Goal: Transaction & Acquisition: Purchase product/service

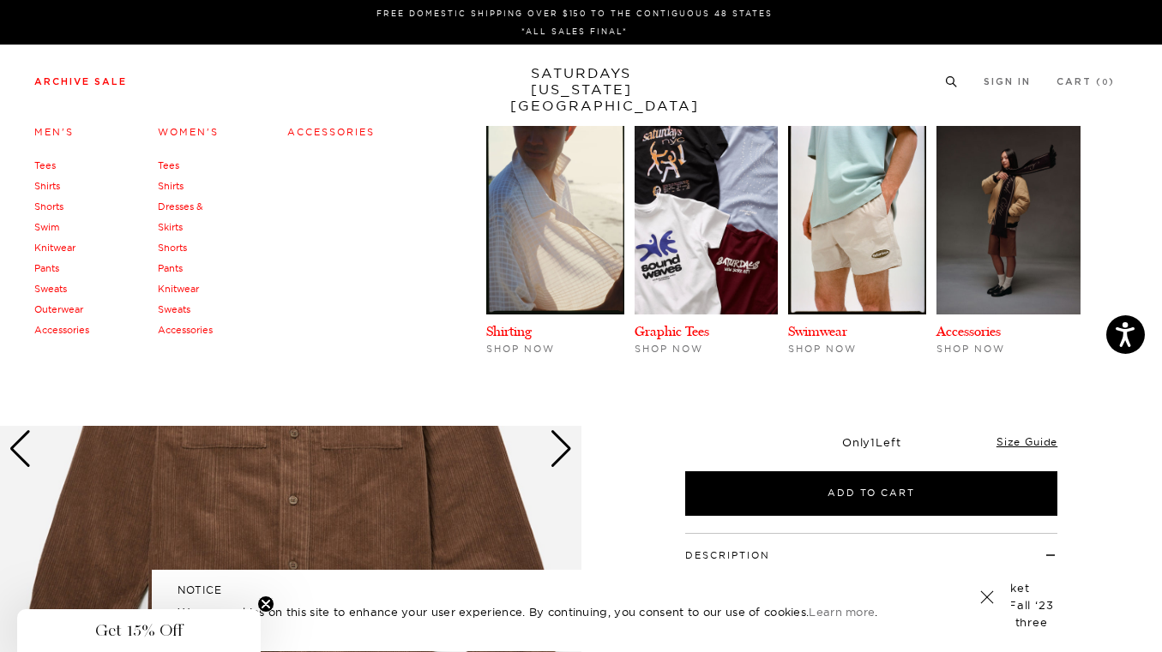
click at [169, 166] on link "Tees" at bounding box center [168, 165] width 21 height 12
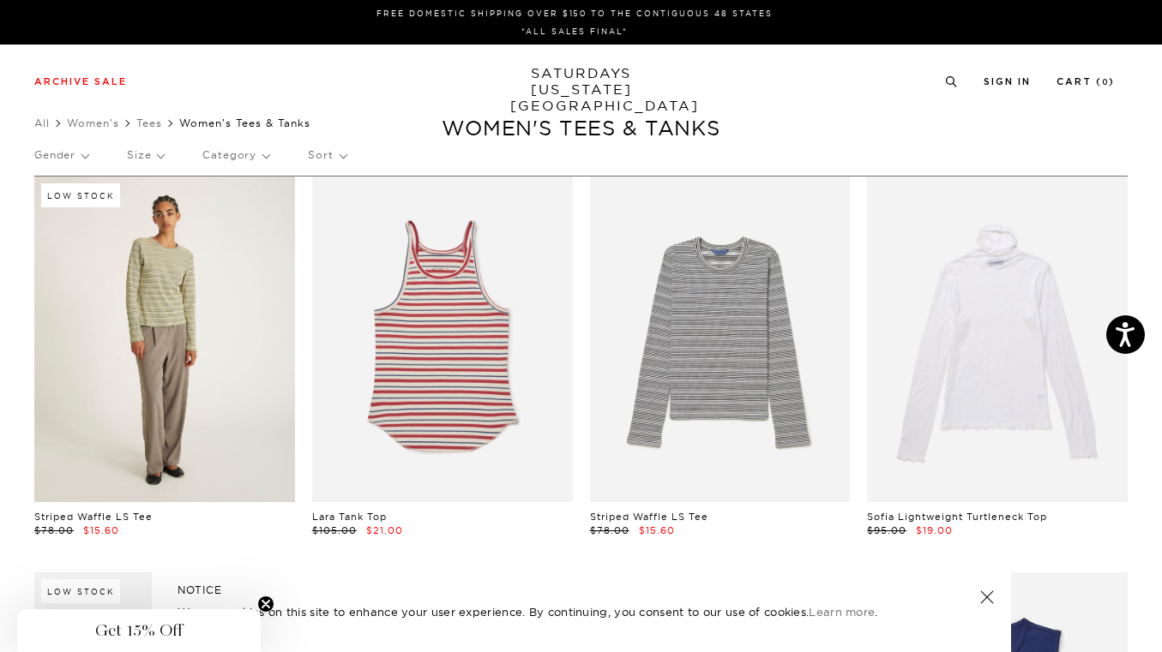
click at [169, 338] on link at bounding box center [164, 340] width 261 height 326
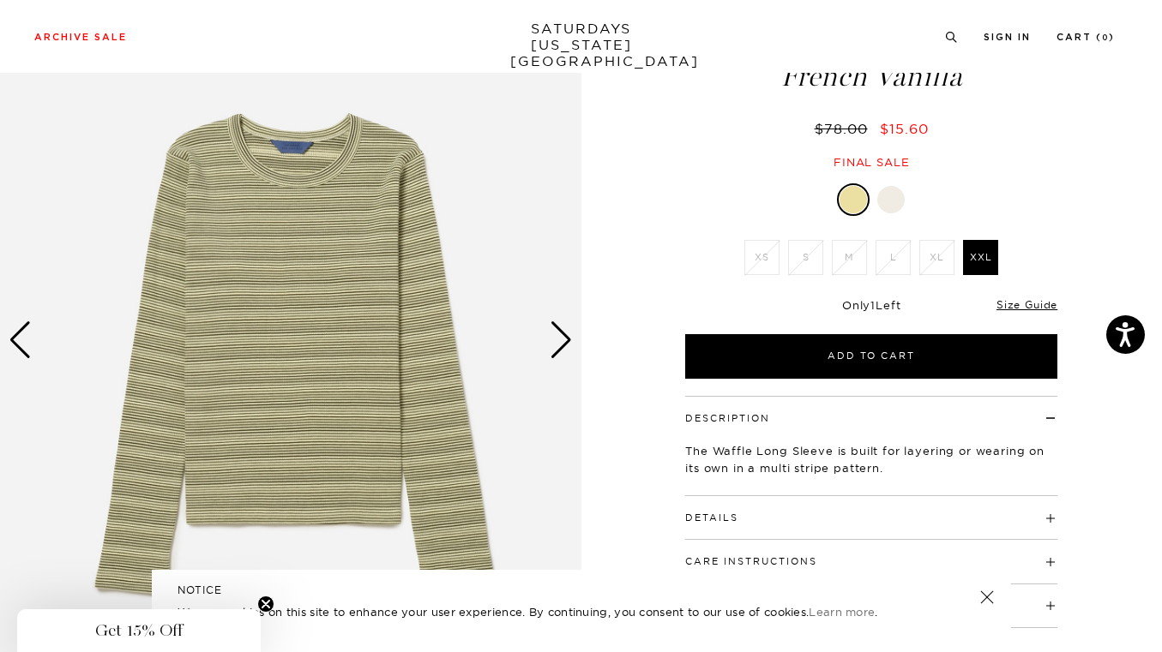
scroll to position [137, 0]
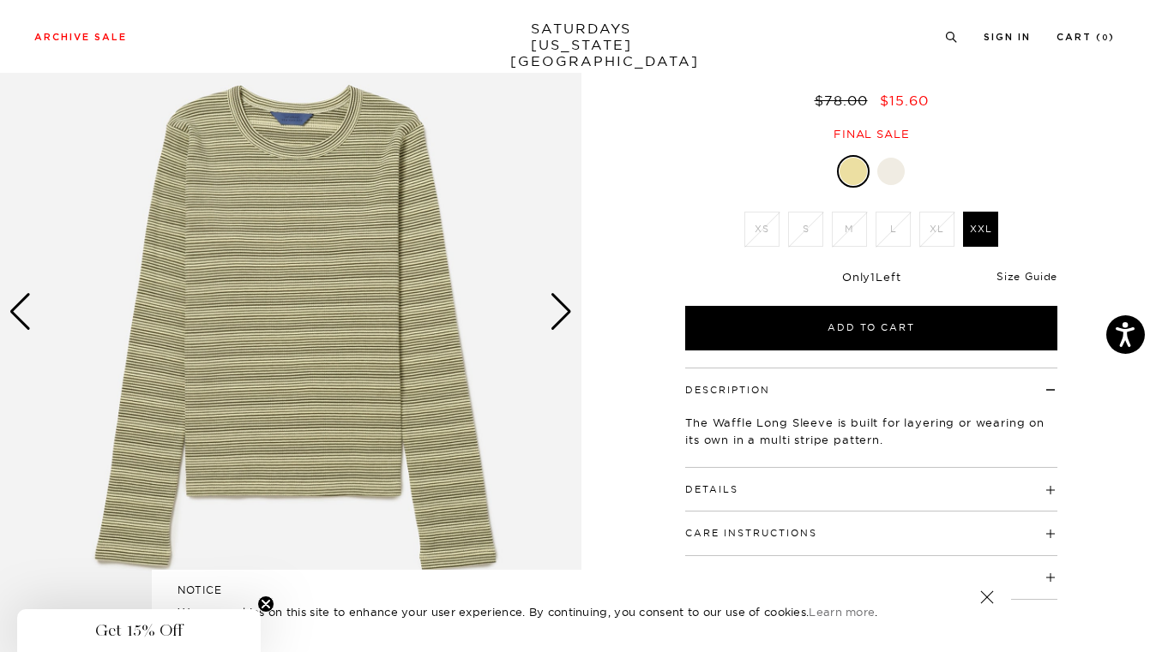
click at [1034, 277] on link "Size Guide" at bounding box center [1026, 276] width 61 height 13
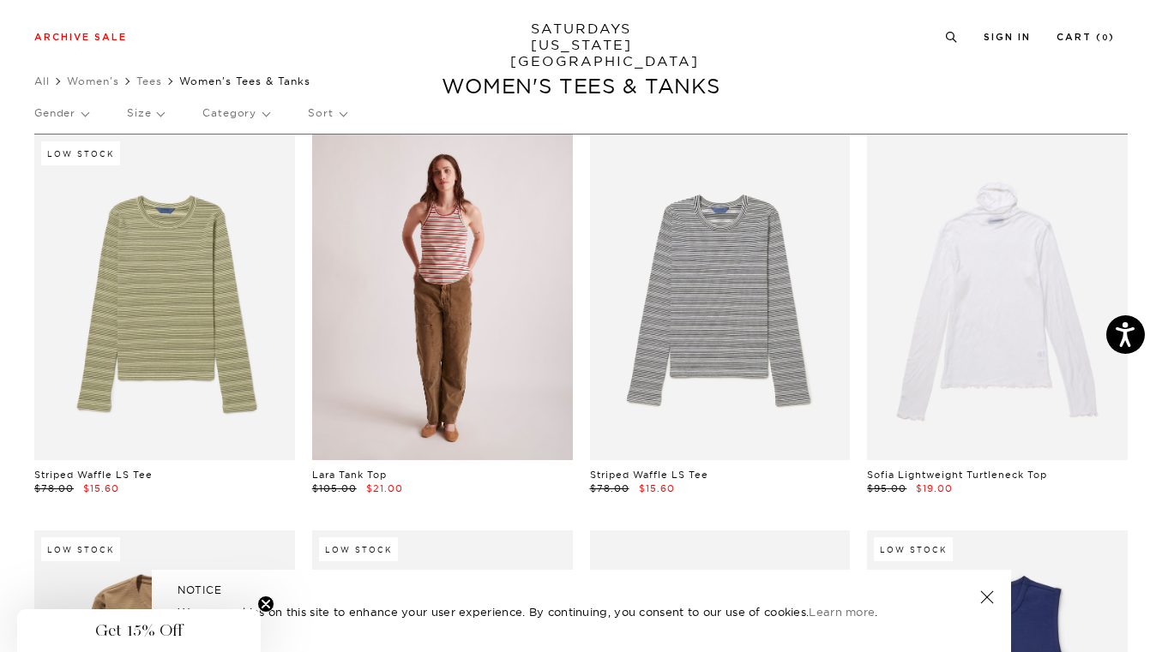
scroll to position [43, 0]
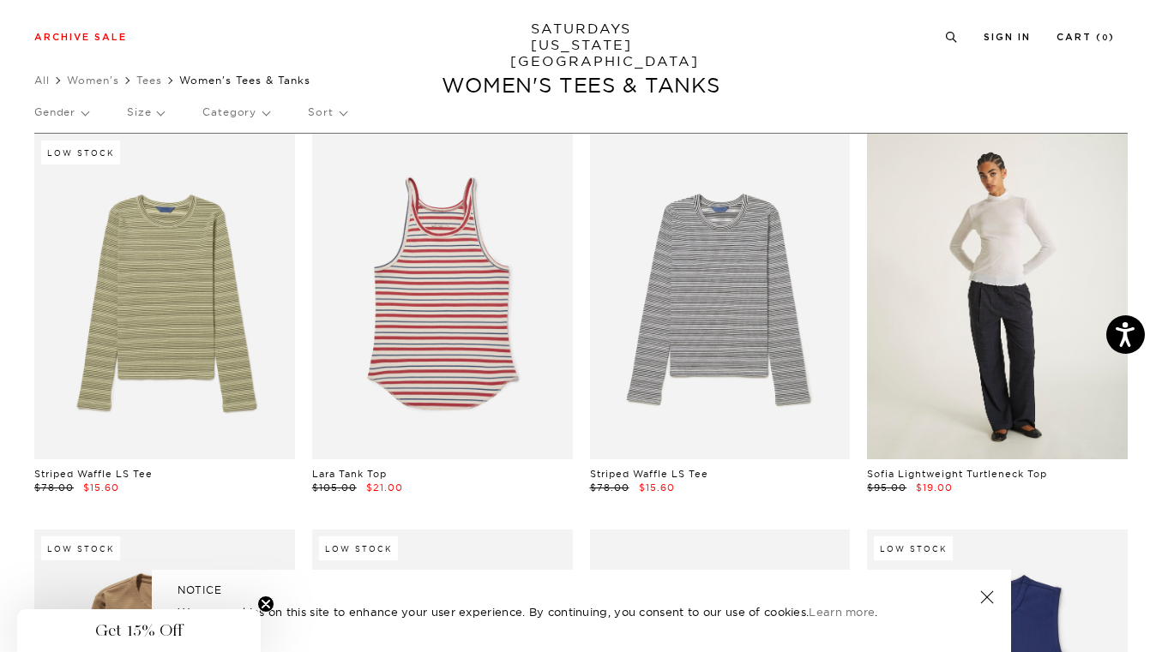
click at [958, 315] on link at bounding box center [997, 297] width 261 height 326
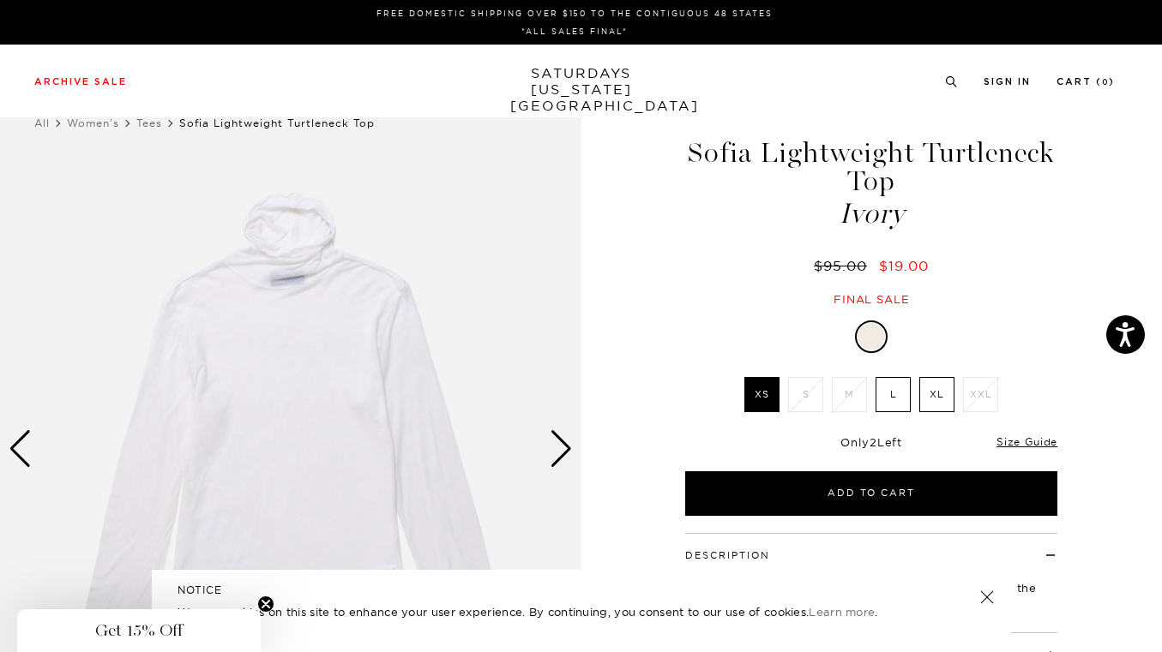
click at [568, 452] on div "Next slide" at bounding box center [561, 449] width 23 height 38
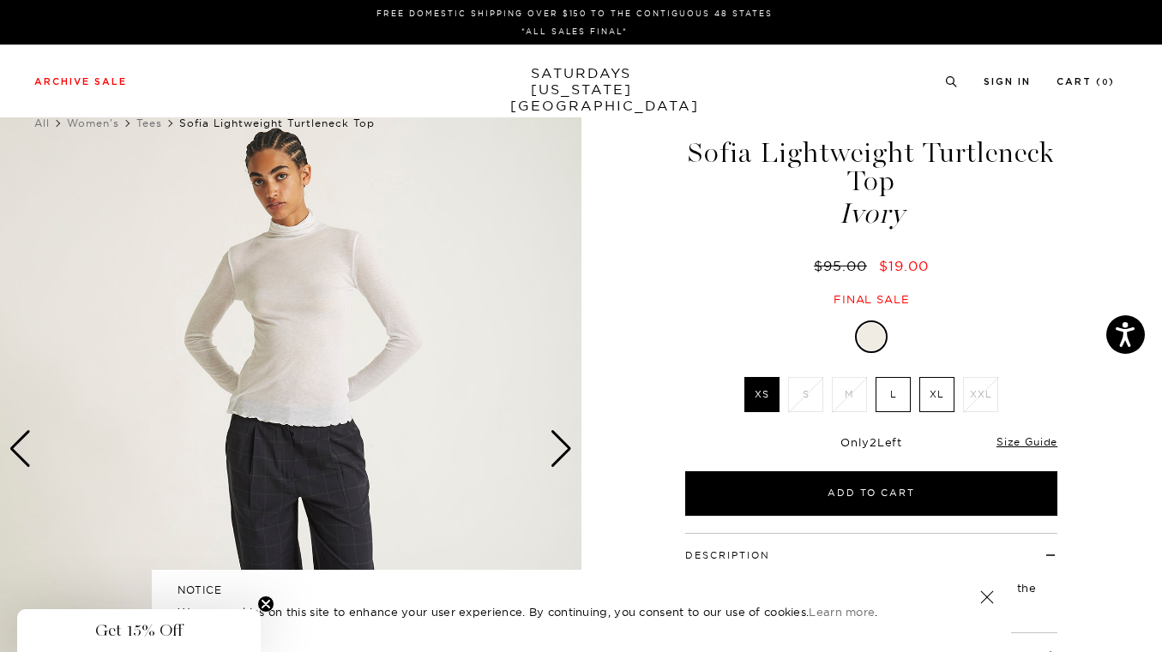
click at [568, 452] on div "Next slide" at bounding box center [561, 449] width 23 height 38
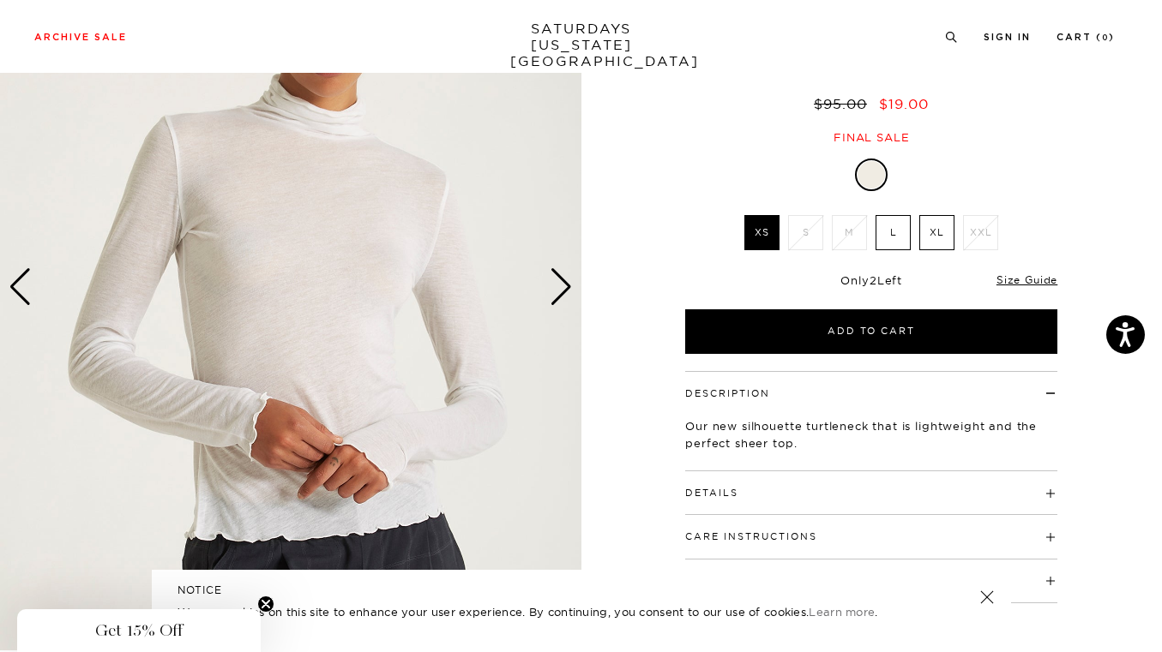
scroll to position [166, 0]
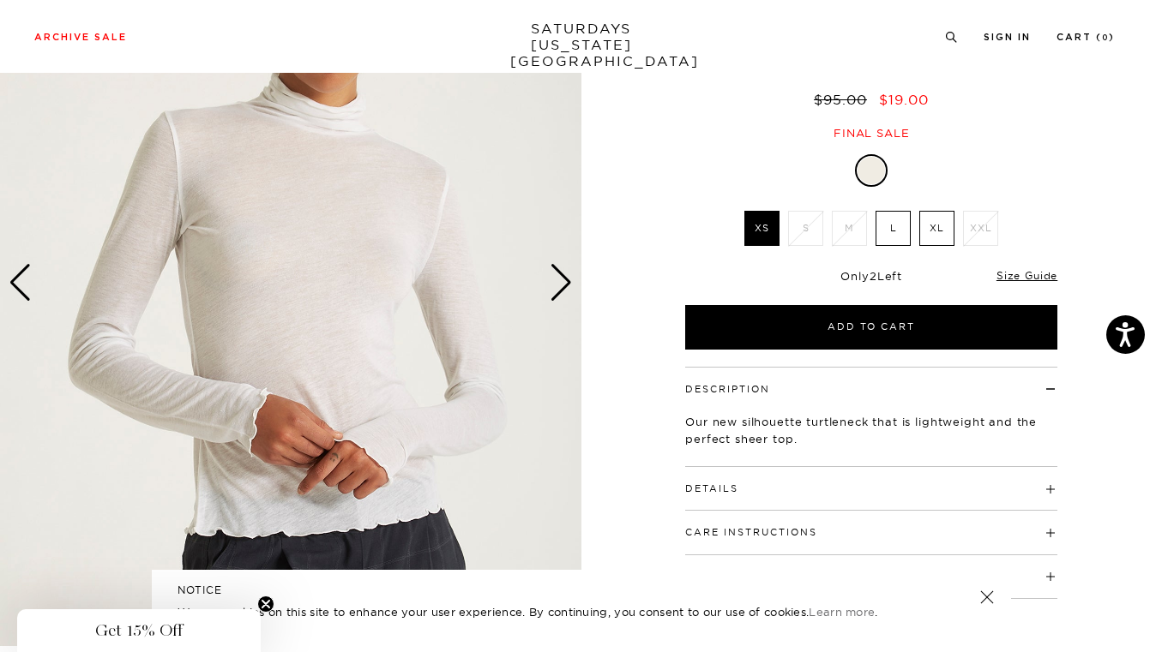
click at [564, 288] on div "Next slide" at bounding box center [561, 283] width 23 height 38
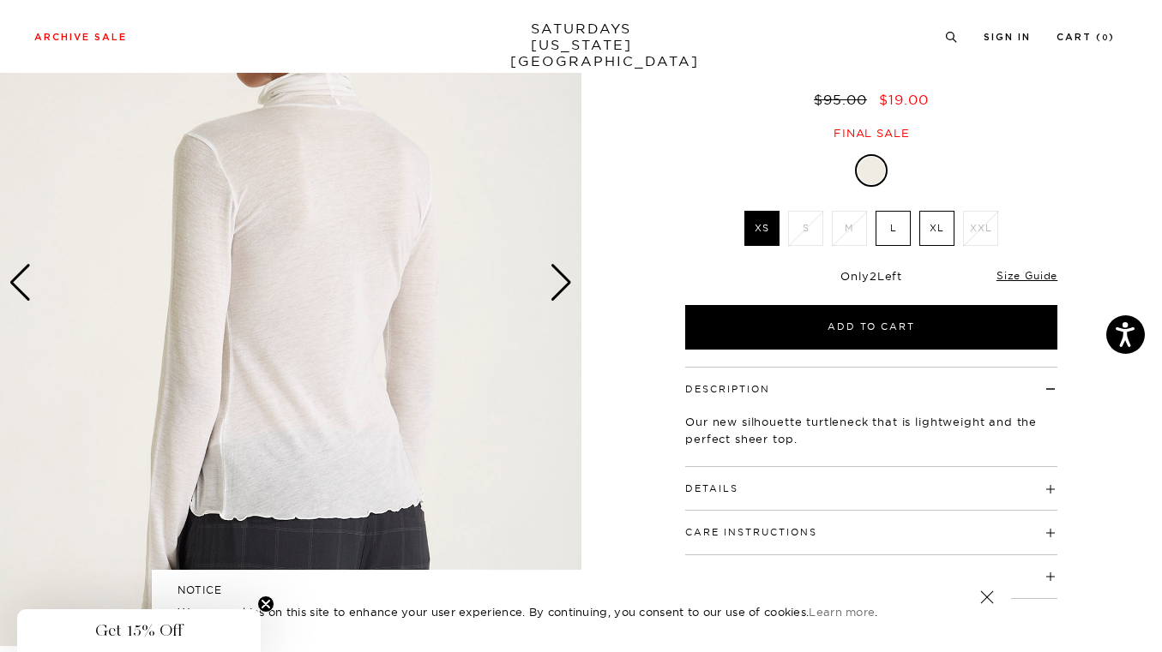
click at [564, 288] on div "Next slide" at bounding box center [561, 283] width 23 height 38
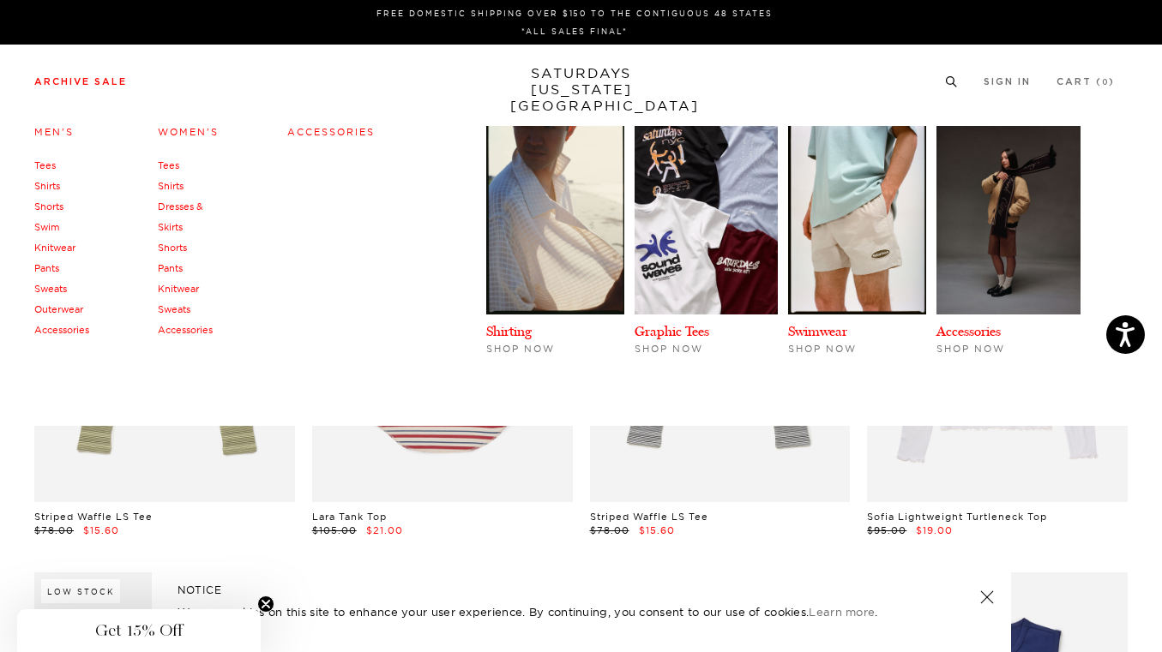
click at [45, 165] on link "Tees" at bounding box center [44, 165] width 21 height 12
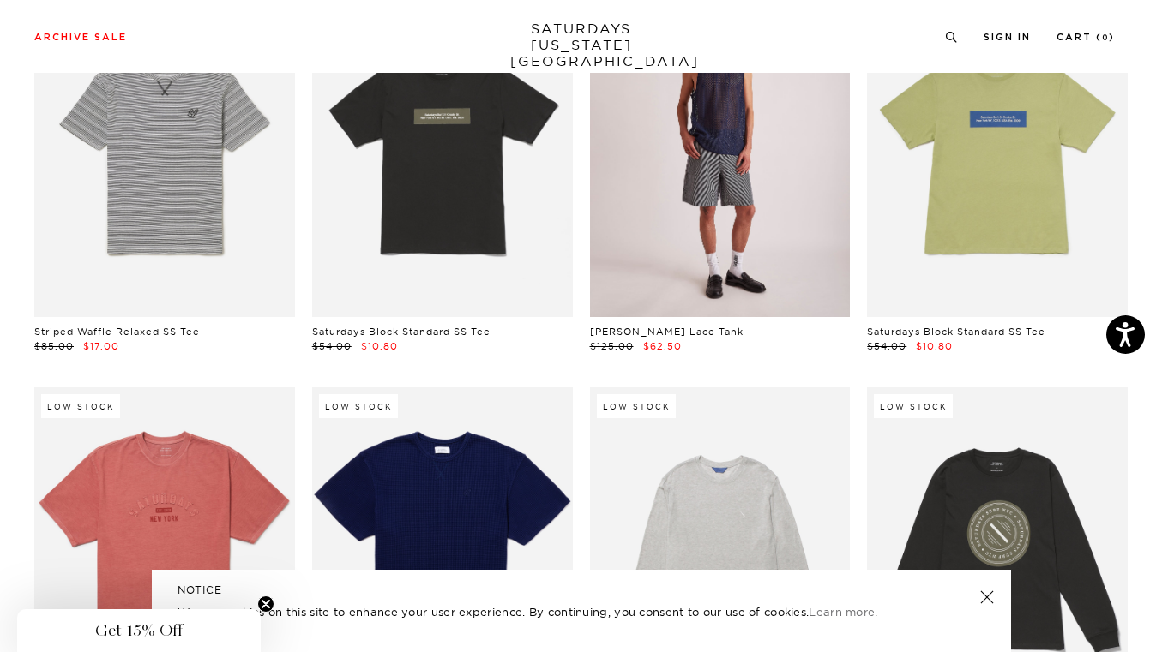
scroll to position [977, 0]
click at [745, 177] on link at bounding box center [720, 154] width 261 height 326
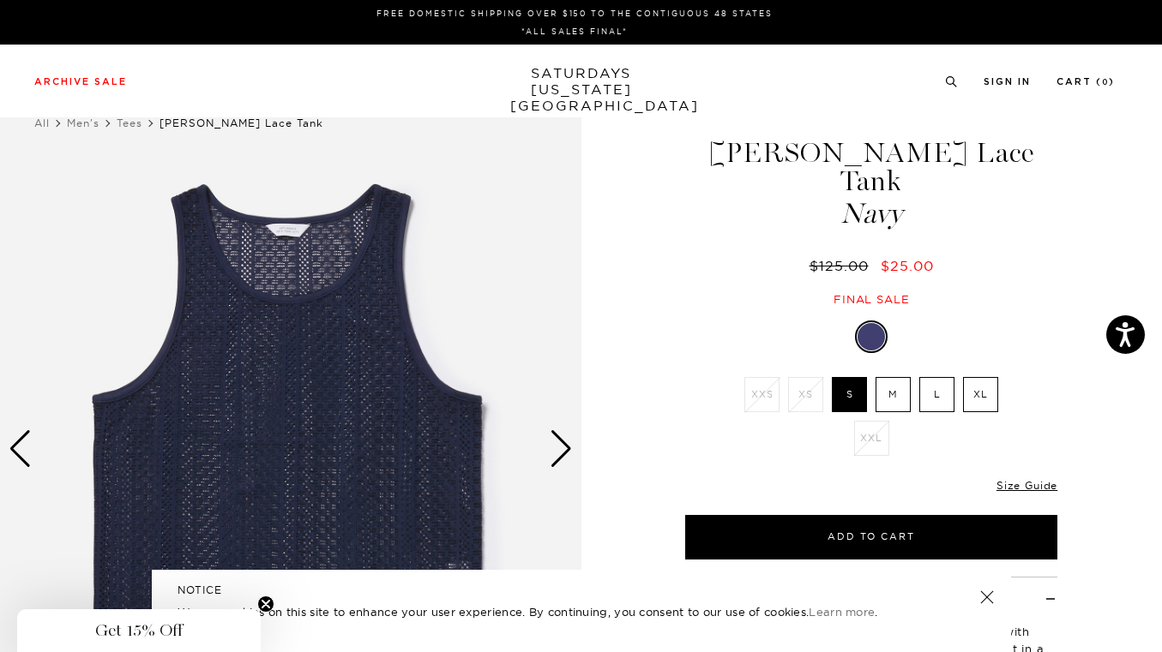
click at [563, 452] on div "Next slide" at bounding box center [561, 449] width 23 height 38
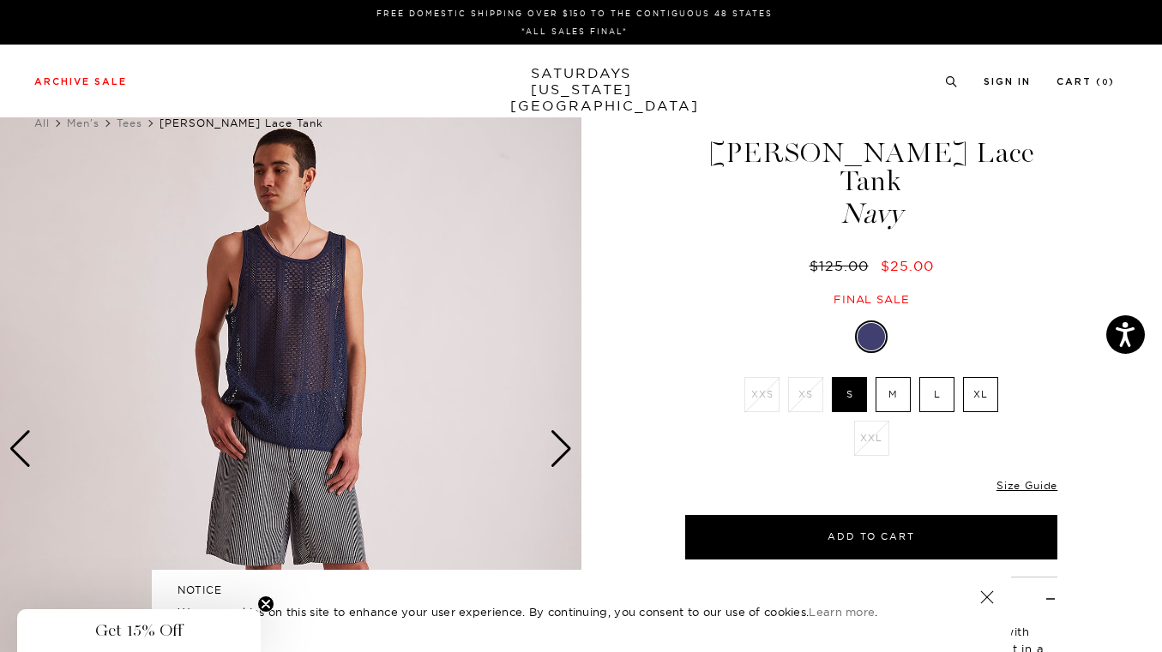
click at [563, 452] on div "Next slide" at bounding box center [561, 449] width 23 height 38
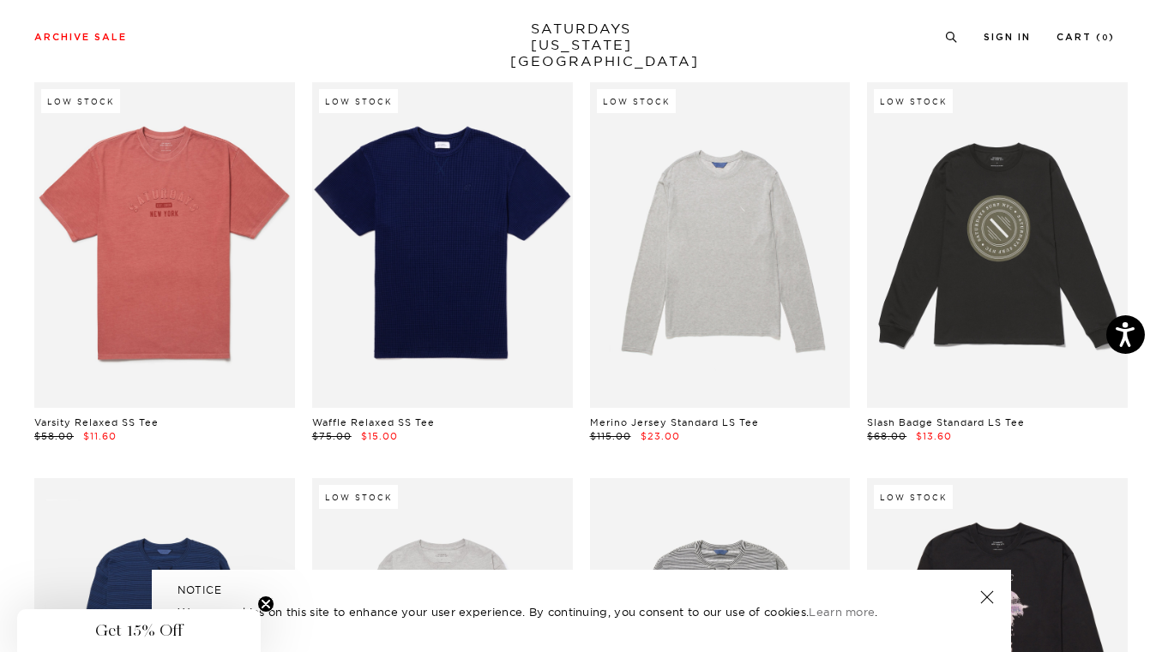
scroll to position [1286, 0]
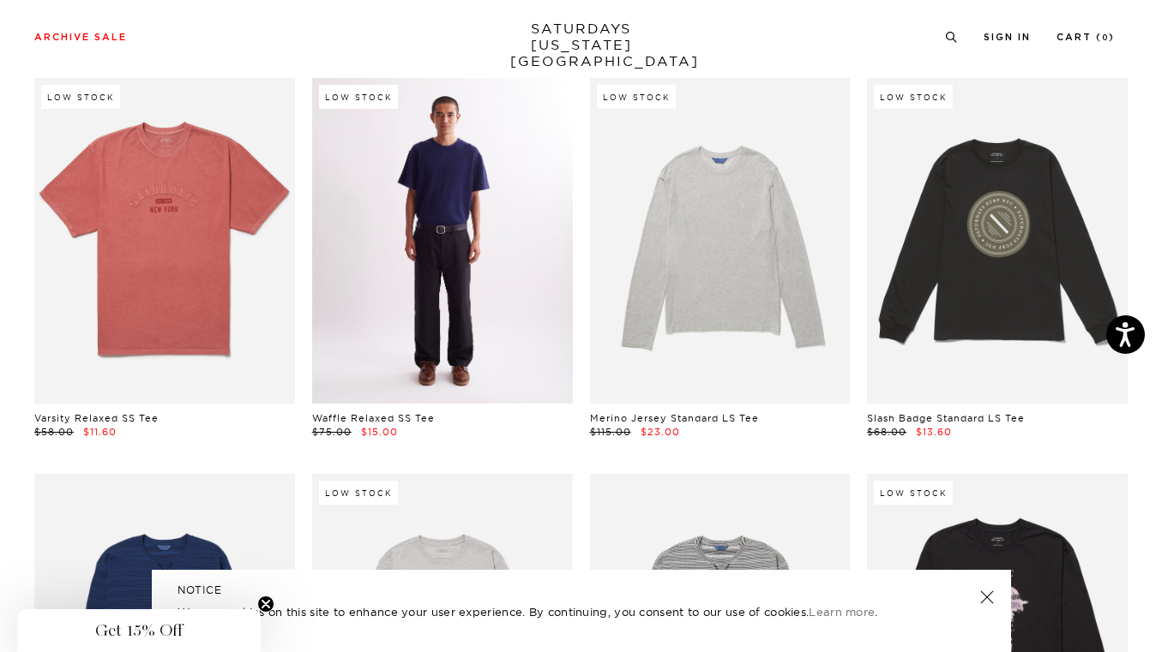
click at [437, 265] on link at bounding box center [442, 241] width 261 height 326
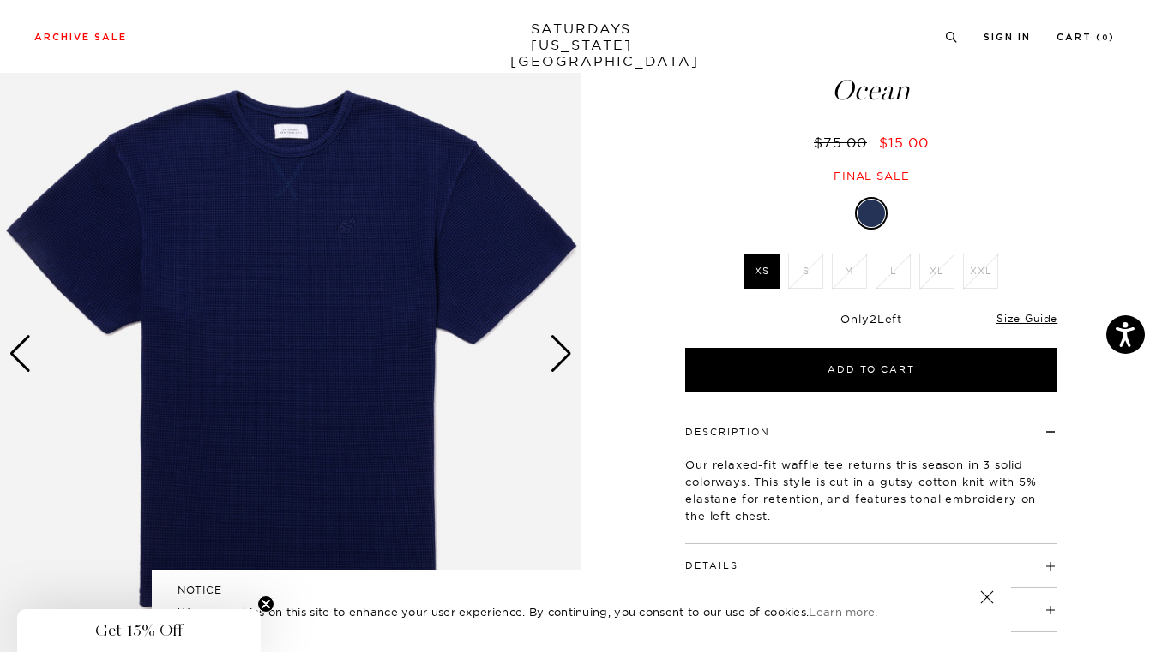
scroll to position [123, 0]
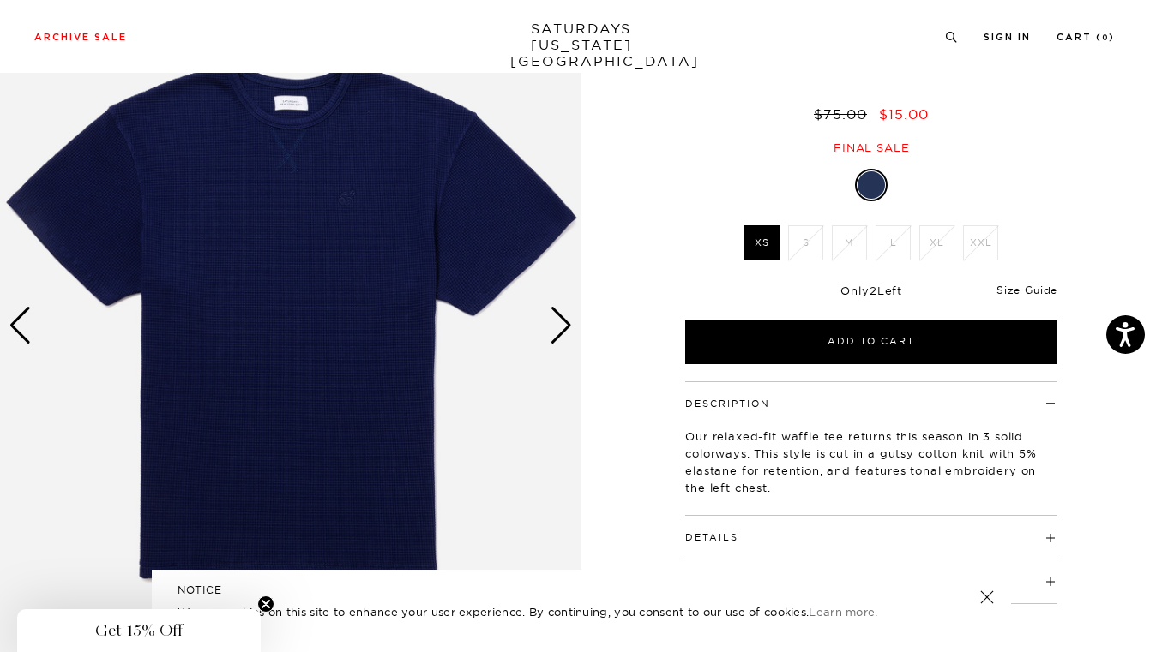
click at [1039, 291] on link "Size Guide" at bounding box center [1026, 290] width 61 height 13
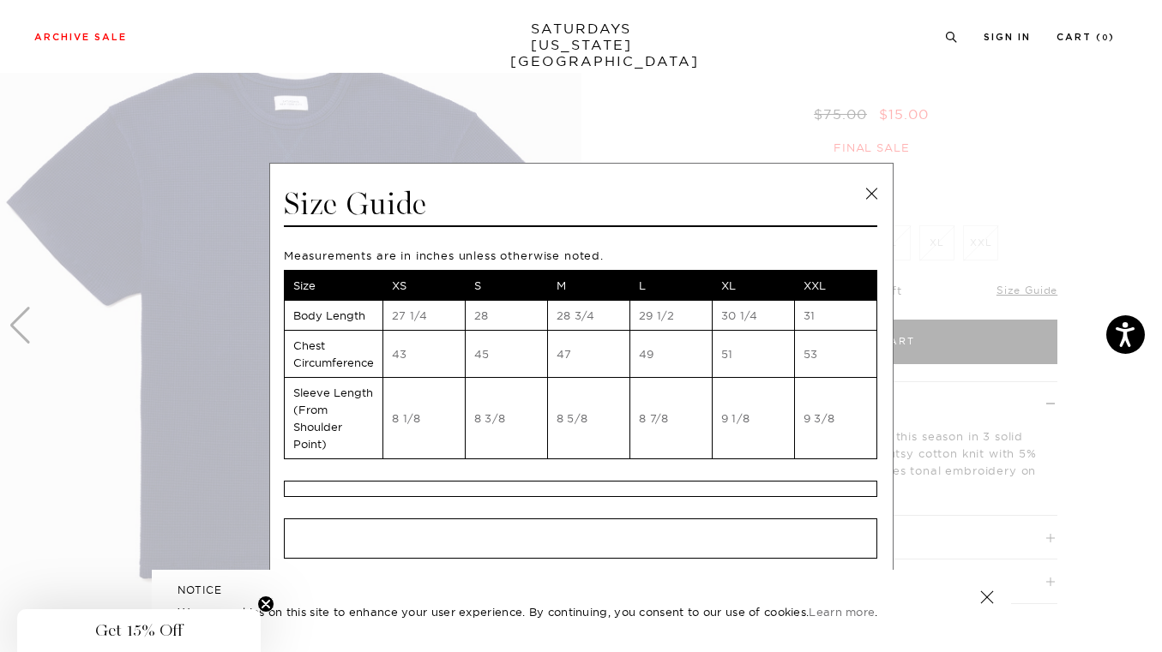
click at [869, 190] on link at bounding box center [871, 194] width 26 height 26
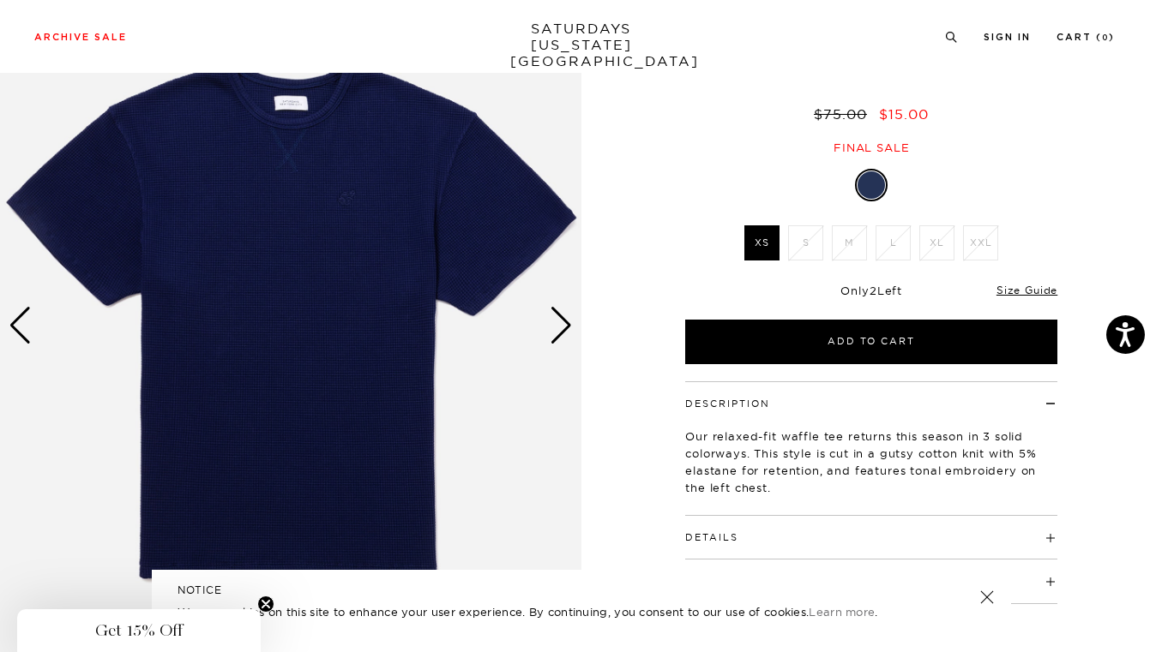
click at [571, 326] on div "Next slide" at bounding box center [561, 326] width 23 height 38
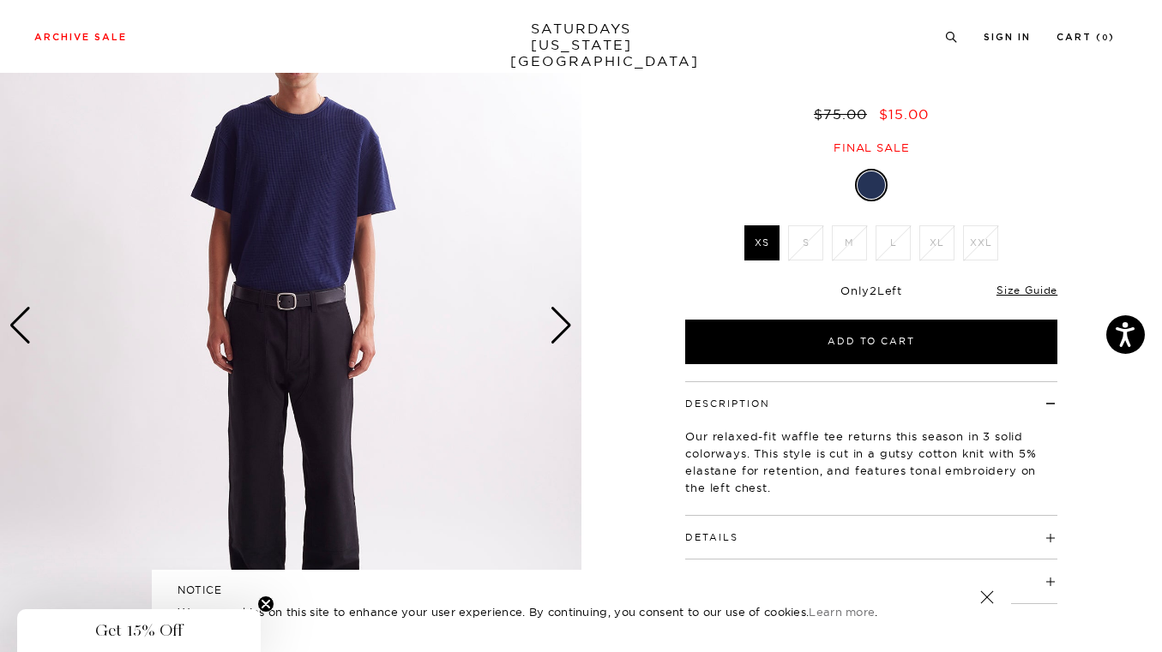
click at [571, 326] on div "Next slide" at bounding box center [561, 326] width 23 height 38
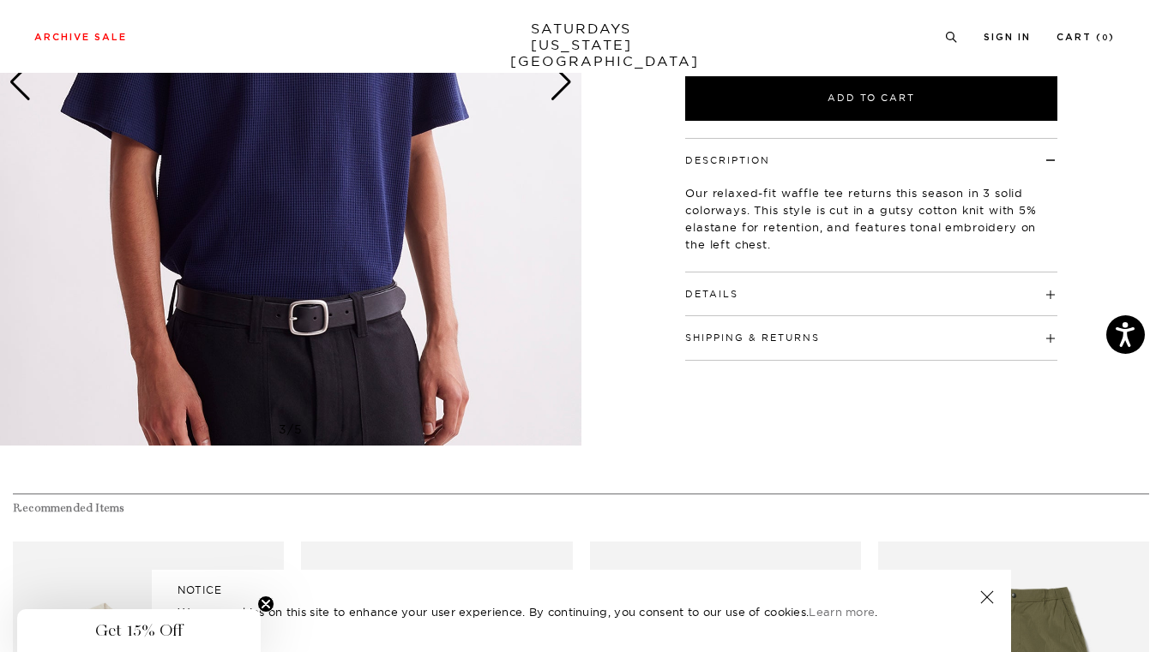
scroll to position [220, 0]
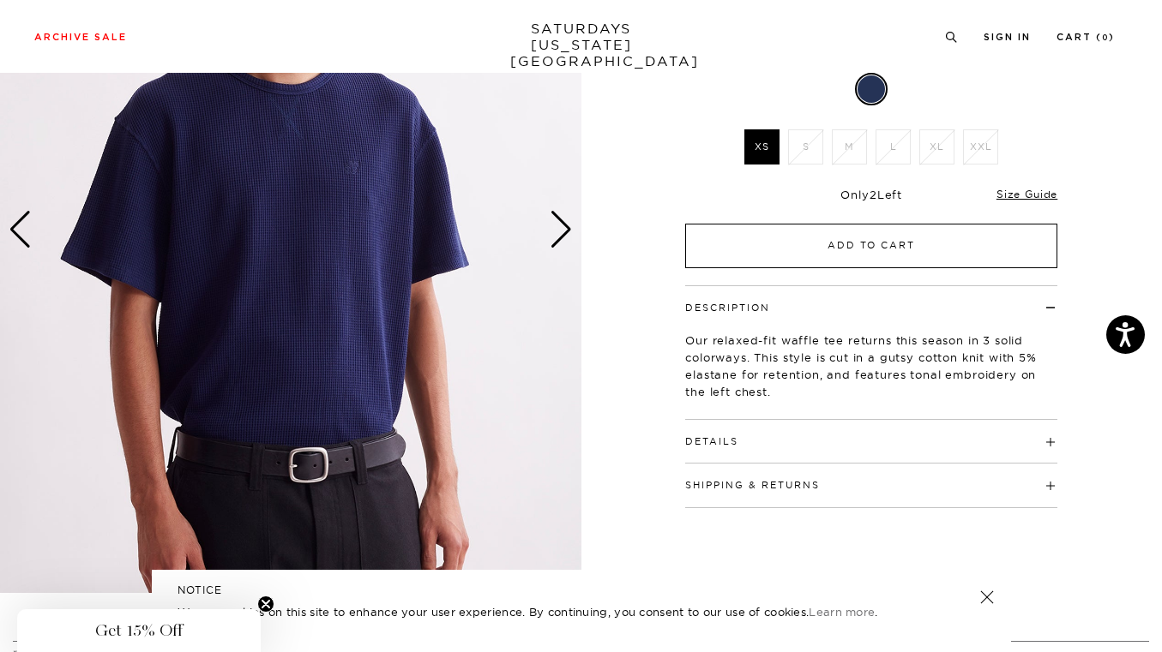
click at [880, 249] on button "Add to Cart" at bounding box center [871, 246] width 372 height 45
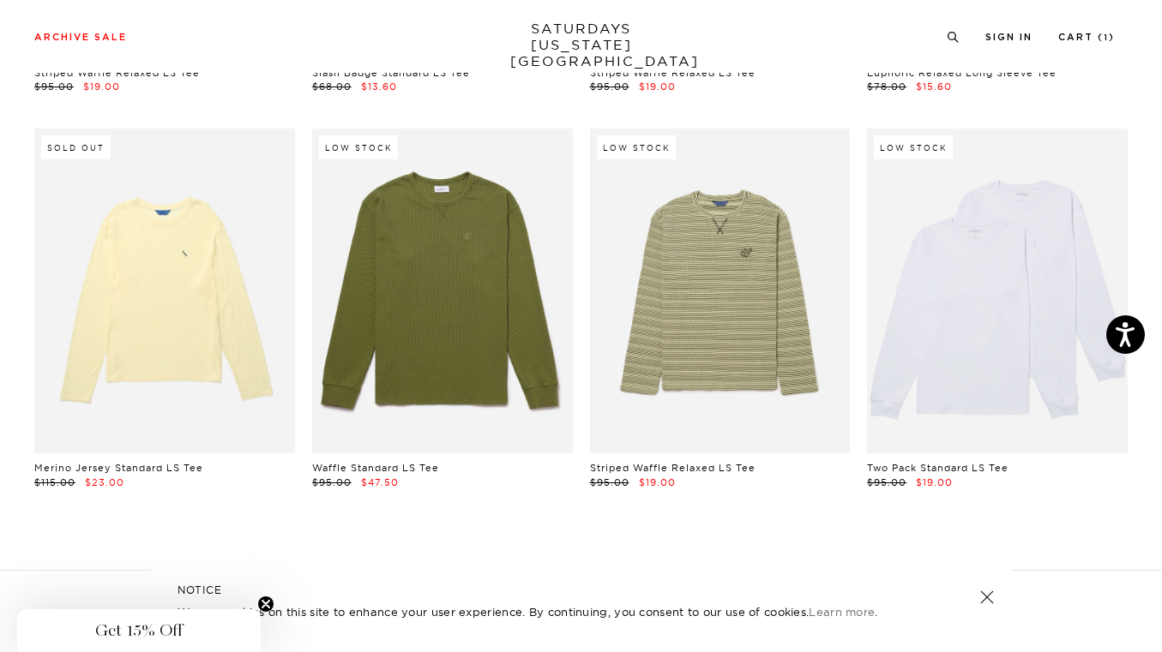
scroll to position [2016, 0]
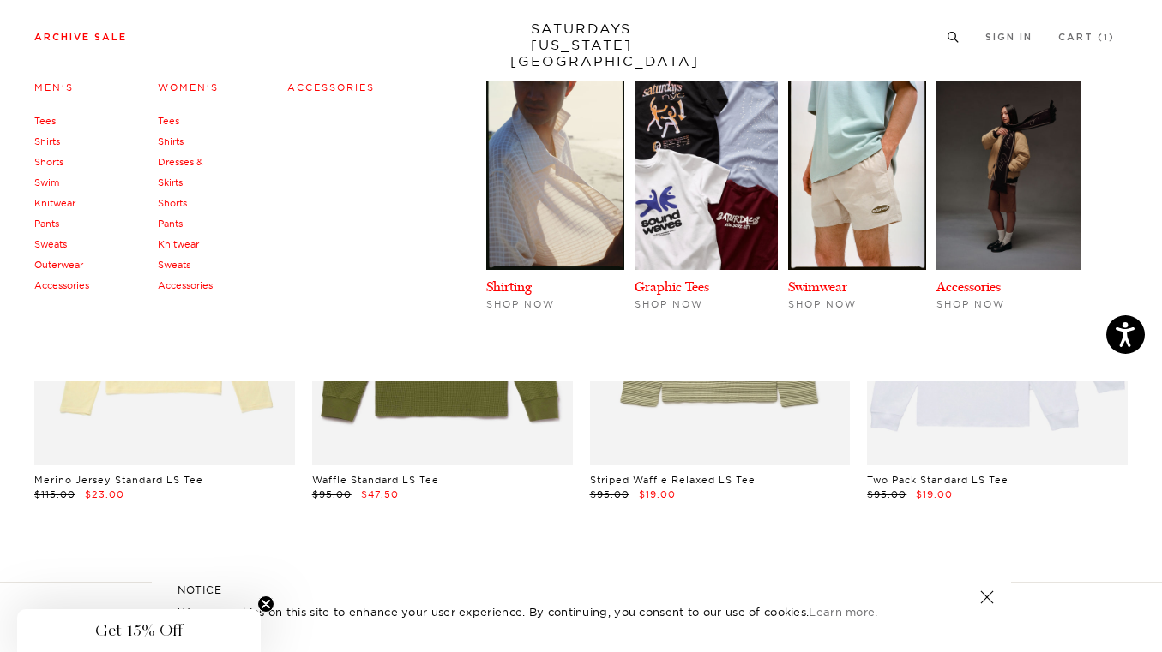
click at [60, 204] on link "Knitwear" at bounding box center [54, 203] width 41 height 12
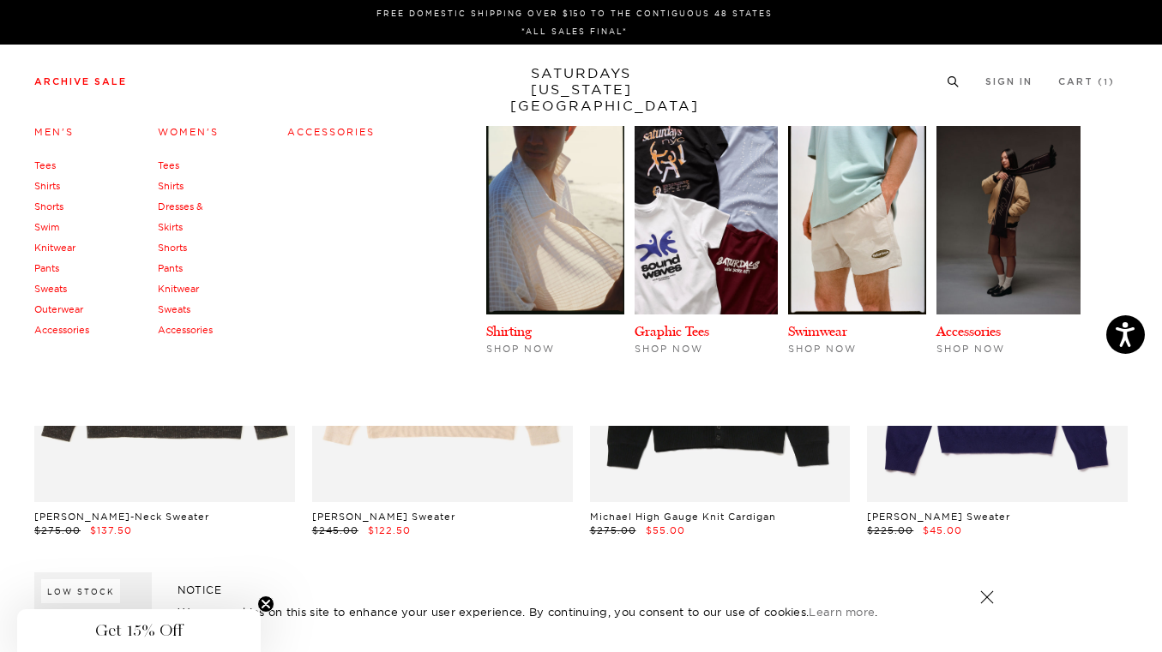
click at [53, 269] on link "Pants" at bounding box center [46, 268] width 25 height 12
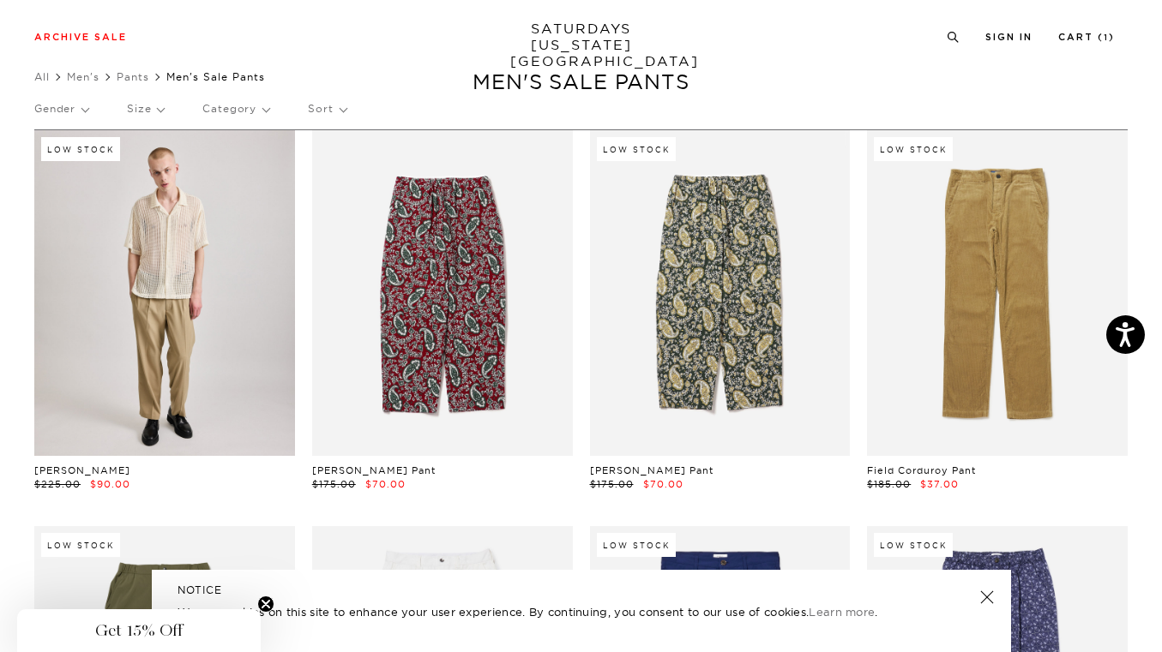
scroll to position [51, 0]
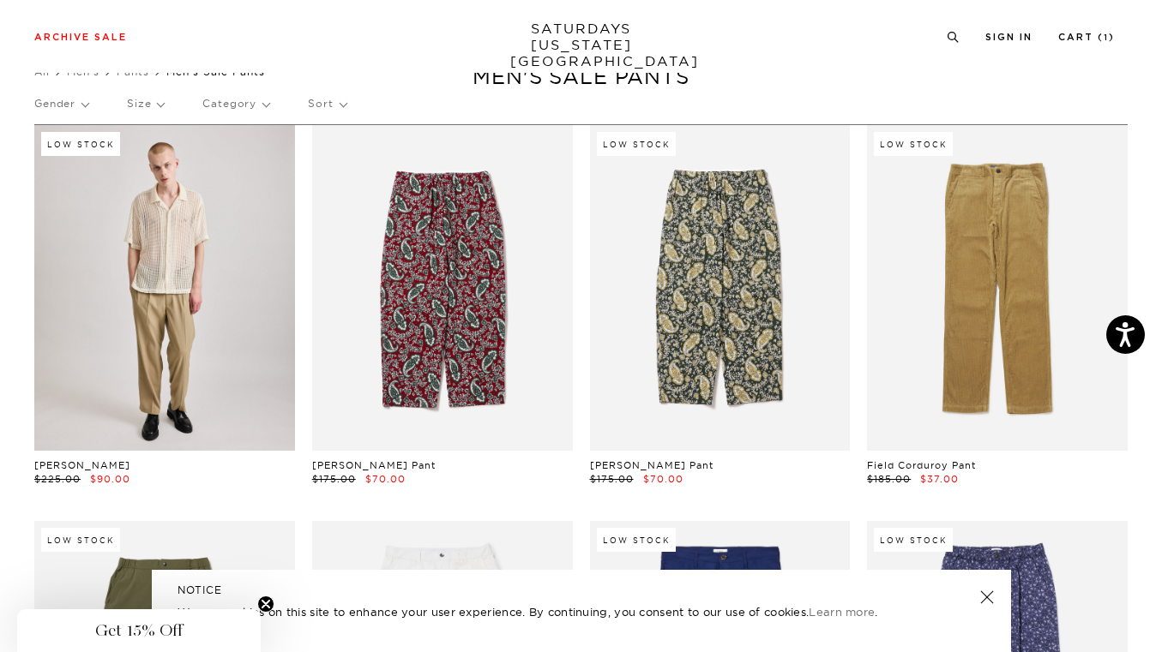
click at [195, 339] on link at bounding box center [164, 288] width 261 height 326
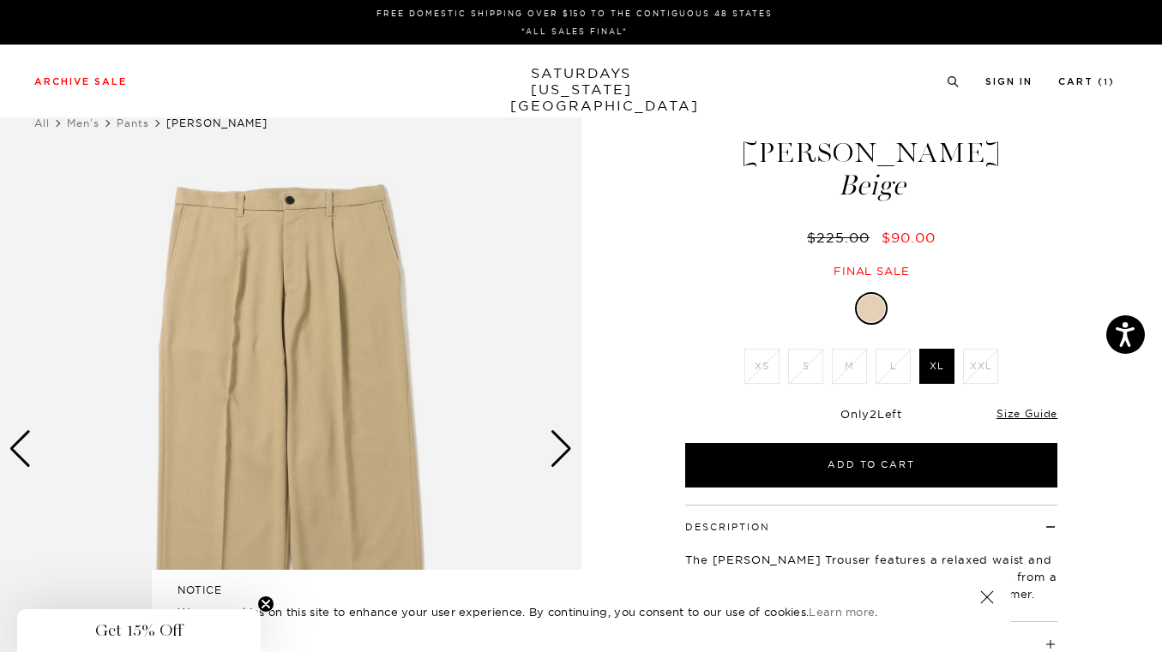
click at [563, 452] on div "Next slide" at bounding box center [561, 449] width 23 height 38
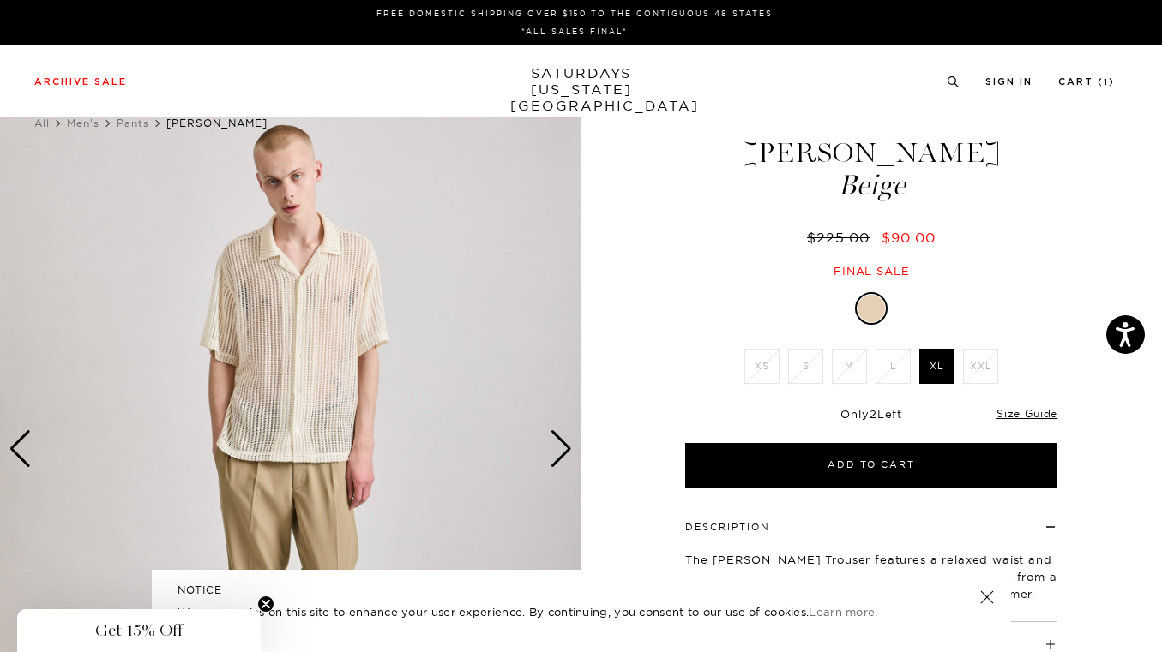
click at [563, 452] on div "Next slide" at bounding box center [561, 449] width 23 height 38
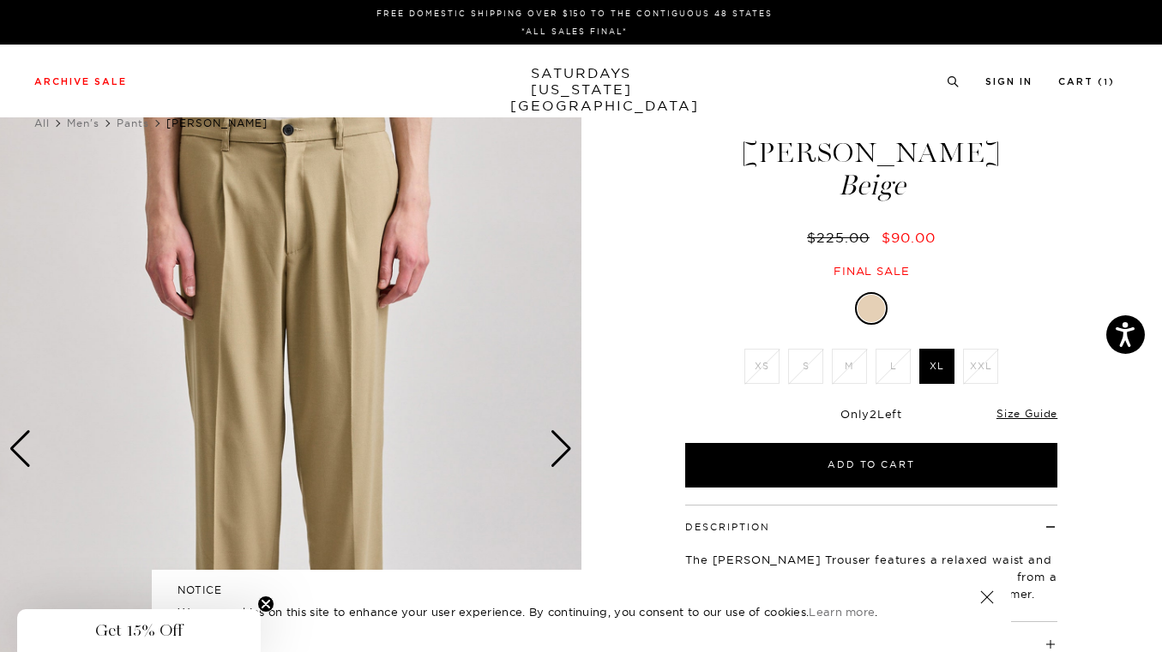
click at [563, 452] on div "Next slide" at bounding box center [561, 449] width 23 height 38
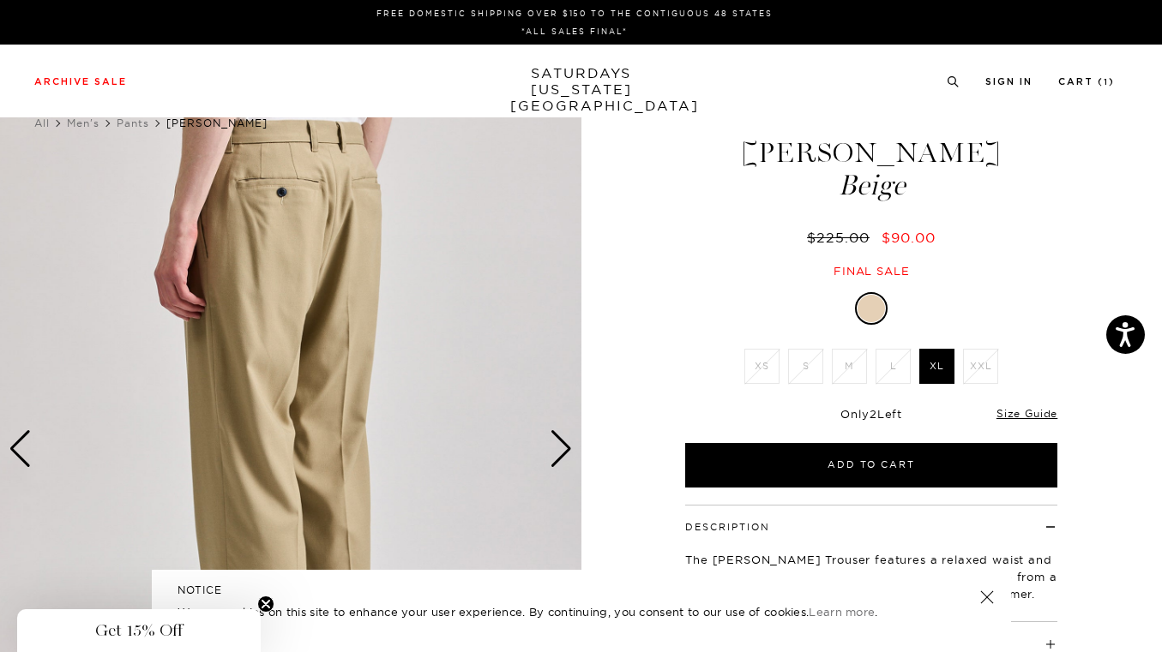
click at [563, 452] on div "Next slide" at bounding box center [561, 449] width 23 height 38
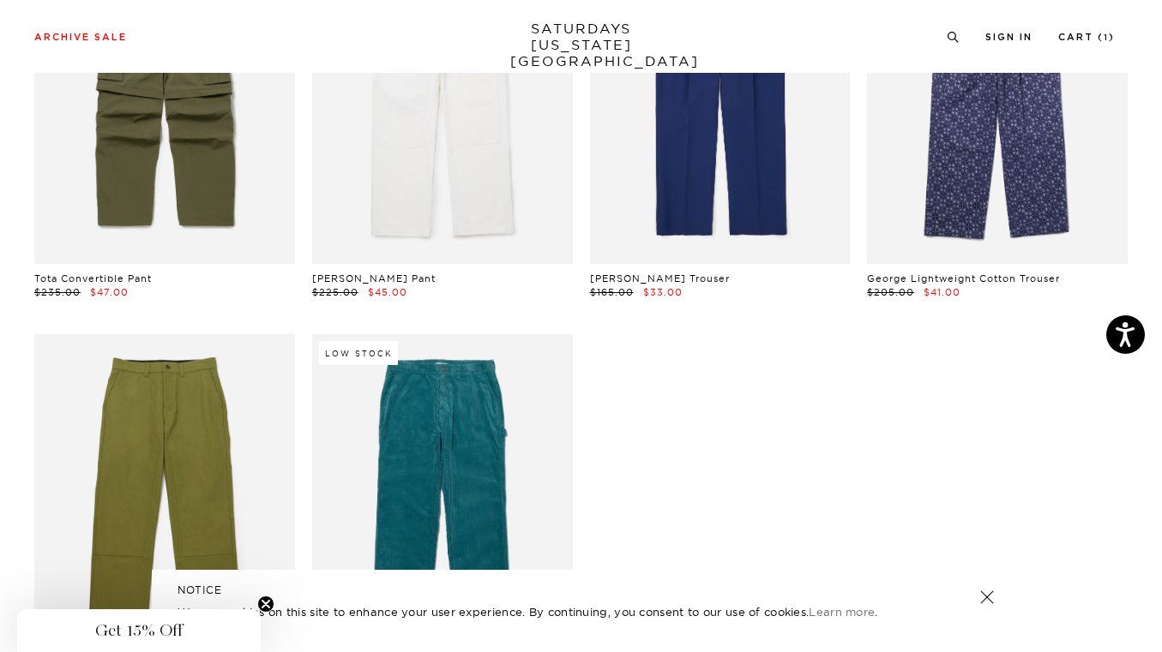
scroll to position [496, 0]
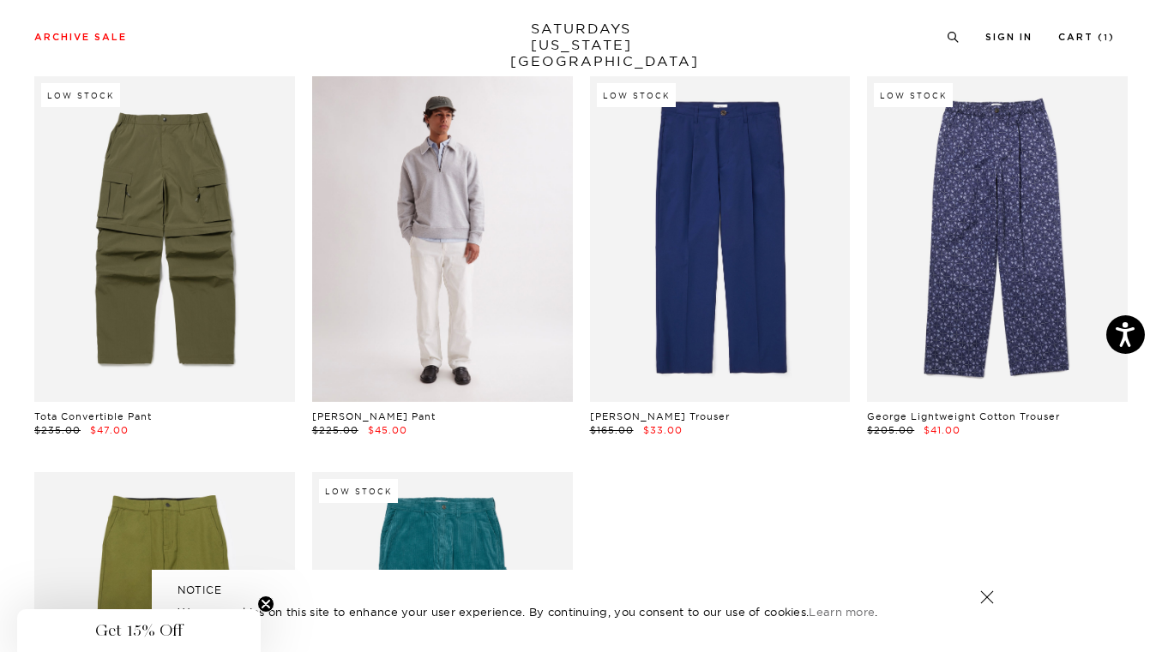
click at [411, 228] on link at bounding box center [442, 239] width 261 height 326
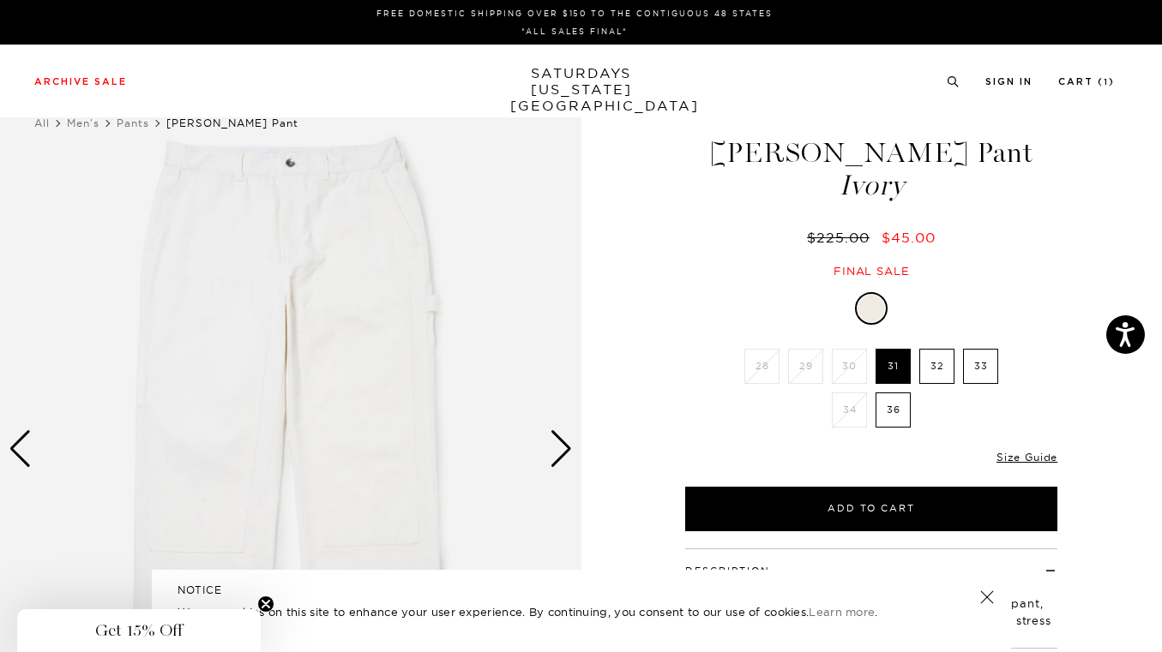
click at [566, 453] on div "Next slide" at bounding box center [561, 449] width 23 height 38
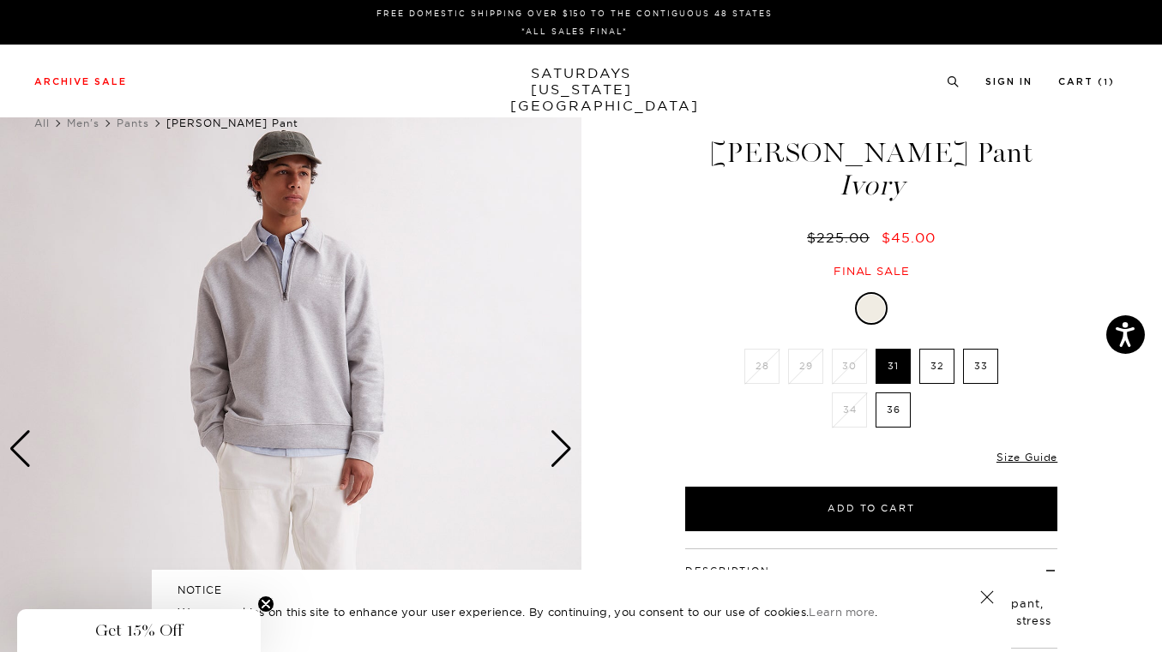
click at [566, 453] on div "Next slide" at bounding box center [561, 449] width 23 height 38
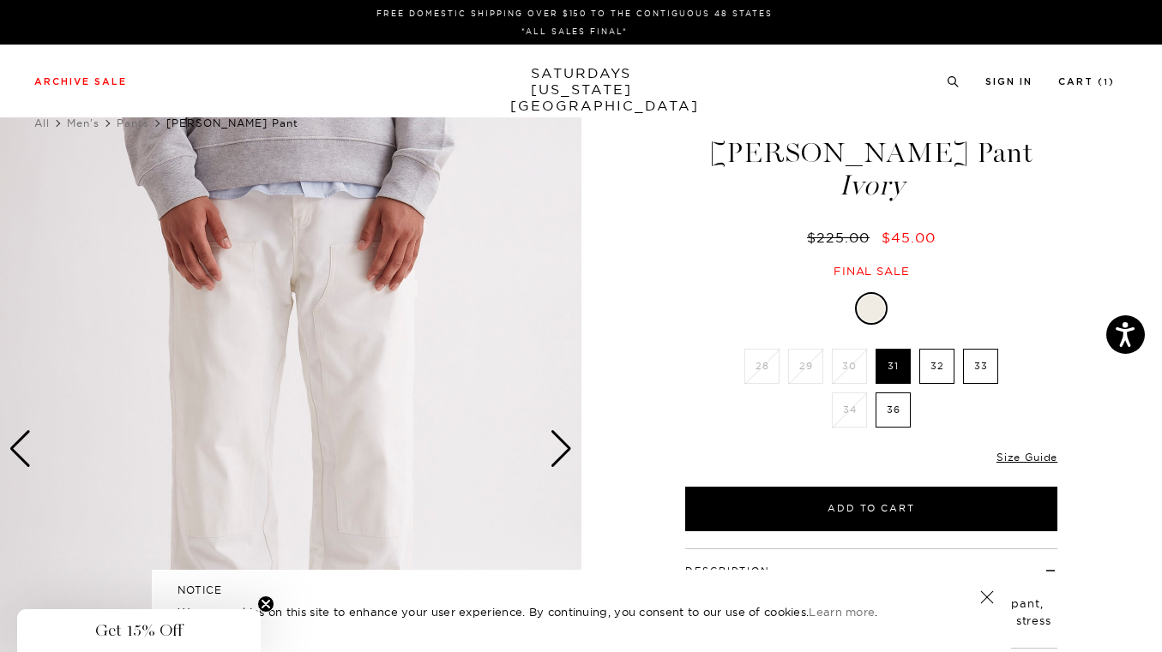
click at [566, 453] on div "Next slide" at bounding box center [561, 449] width 23 height 38
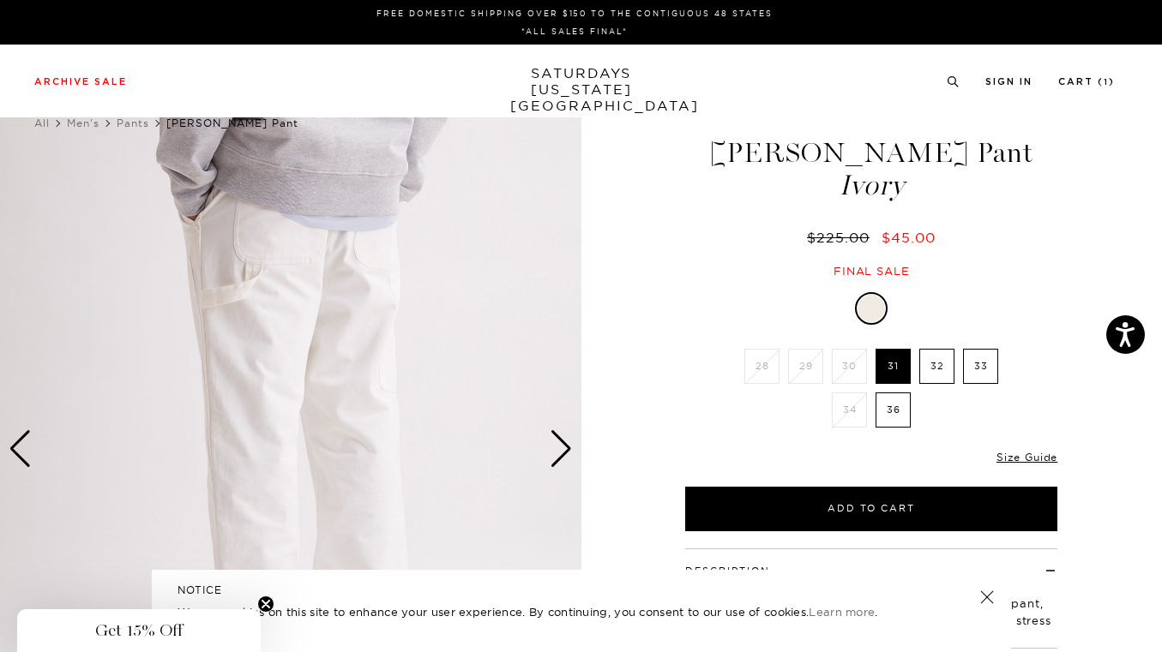
click at [566, 453] on div "Next slide" at bounding box center [561, 449] width 23 height 38
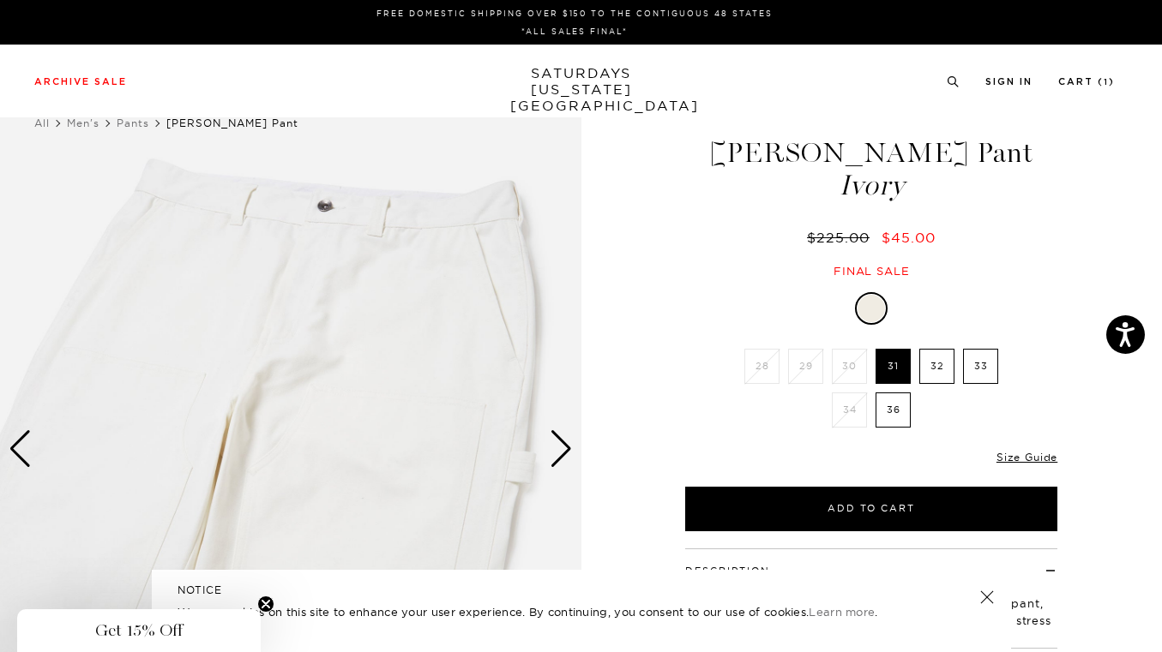
click at [566, 453] on div "Next slide" at bounding box center [561, 449] width 23 height 38
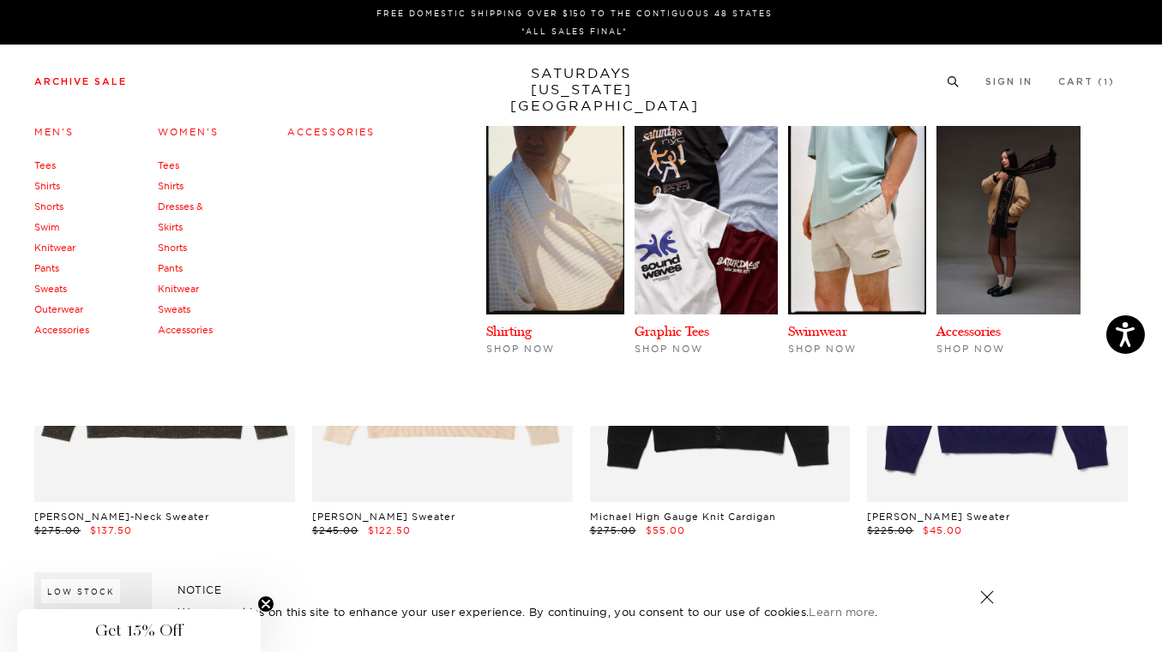
click at [57, 305] on link "Outerwear" at bounding box center [58, 310] width 49 height 12
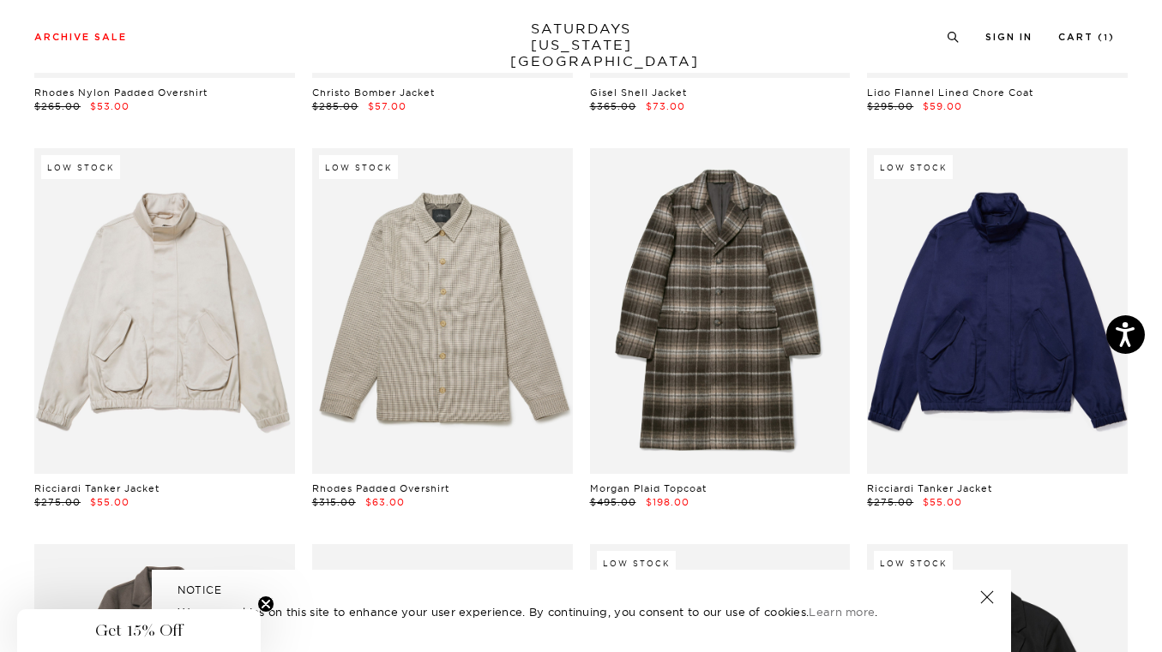
scroll to position [1657, 0]
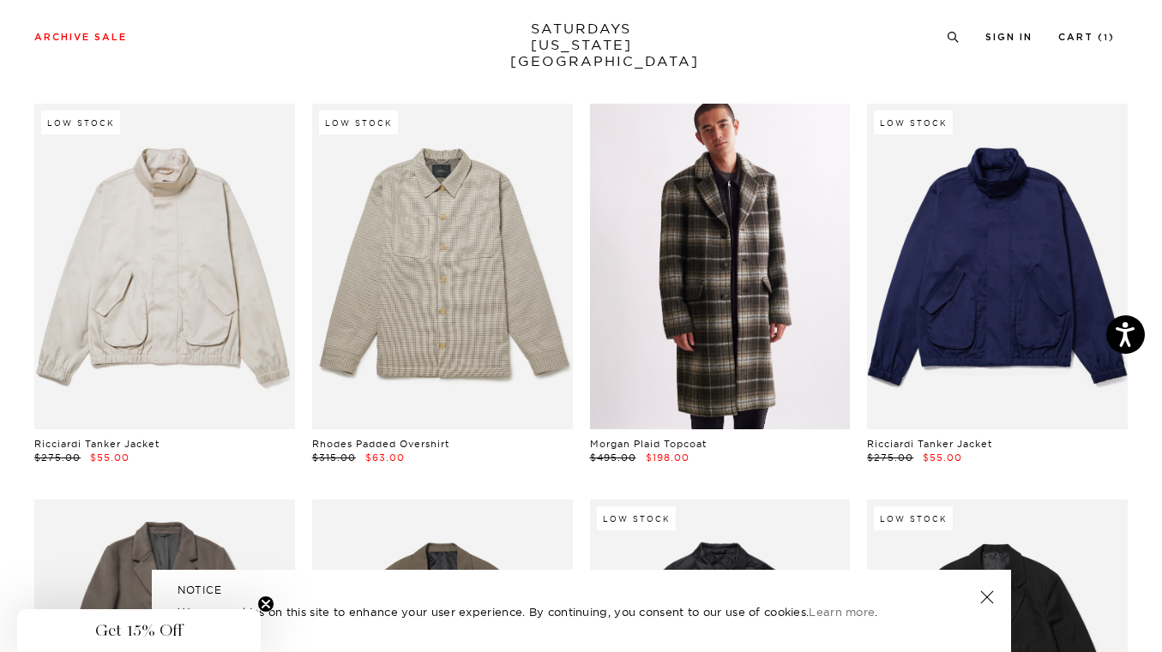
click at [719, 324] on link at bounding box center [720, 267] width 261 height 326
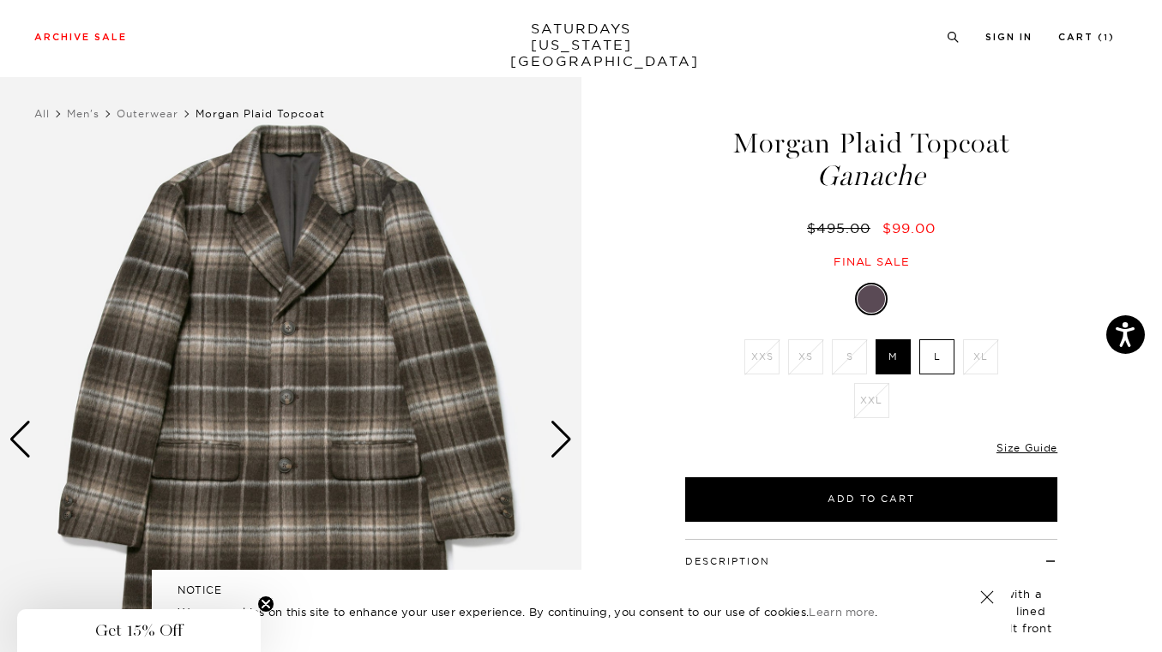
scroll to position [12, 0]
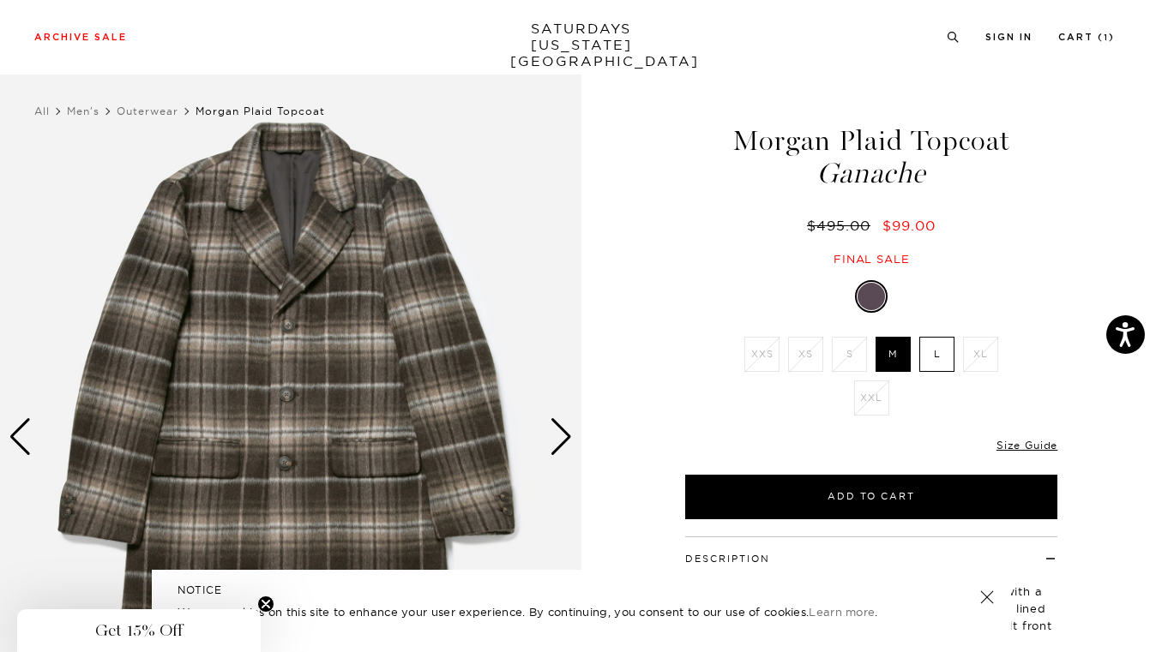
click at [1022, 452] on div "Size Guide" at bounding box center [1026, 444] width 61 height 15
click at [1022, 443] on link "Size Guide" at bounding box center [1026, 445] width 61 height 13
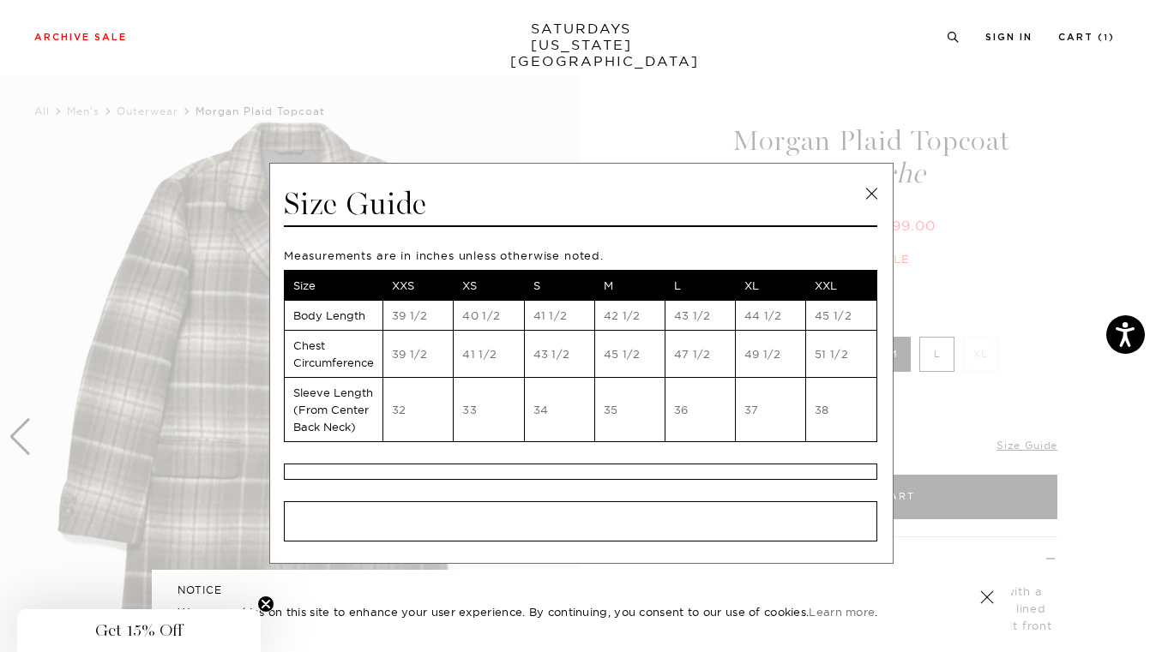
click at [867, 189] on link at bounding box center [871, 194] width 26 height 26
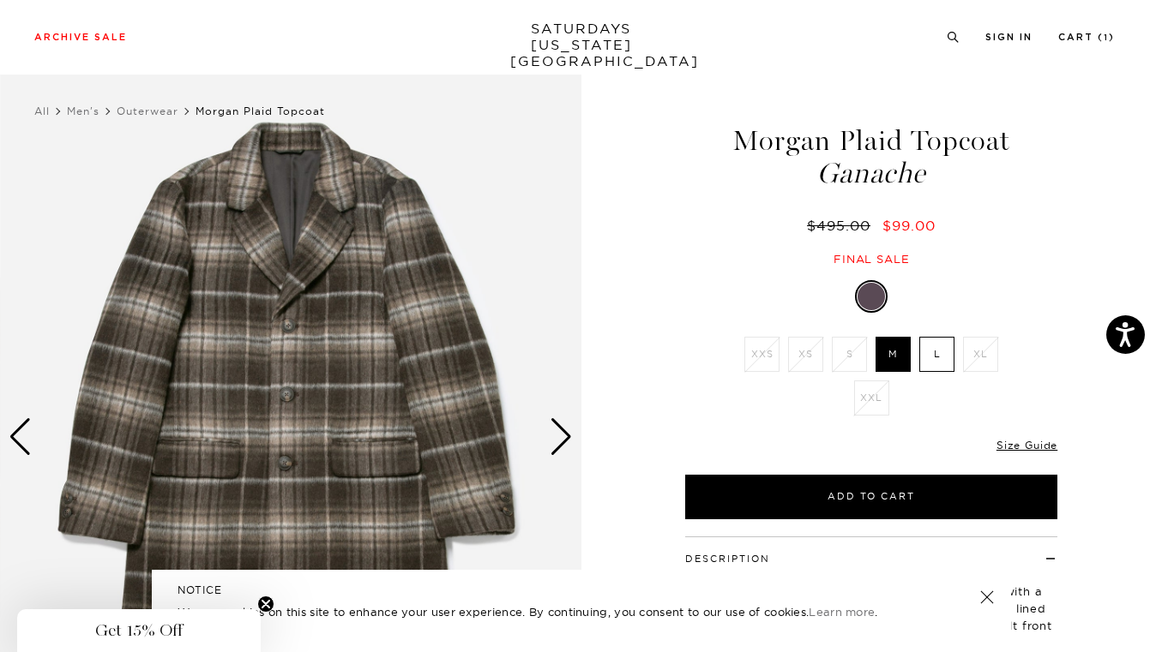
click at [571, 437] on div "Next slide" at bounding box center [561, 437] width 23 height 38
click at [566, 440] on div "Next slide" at bounding box center [561, 437] width 23 height 38
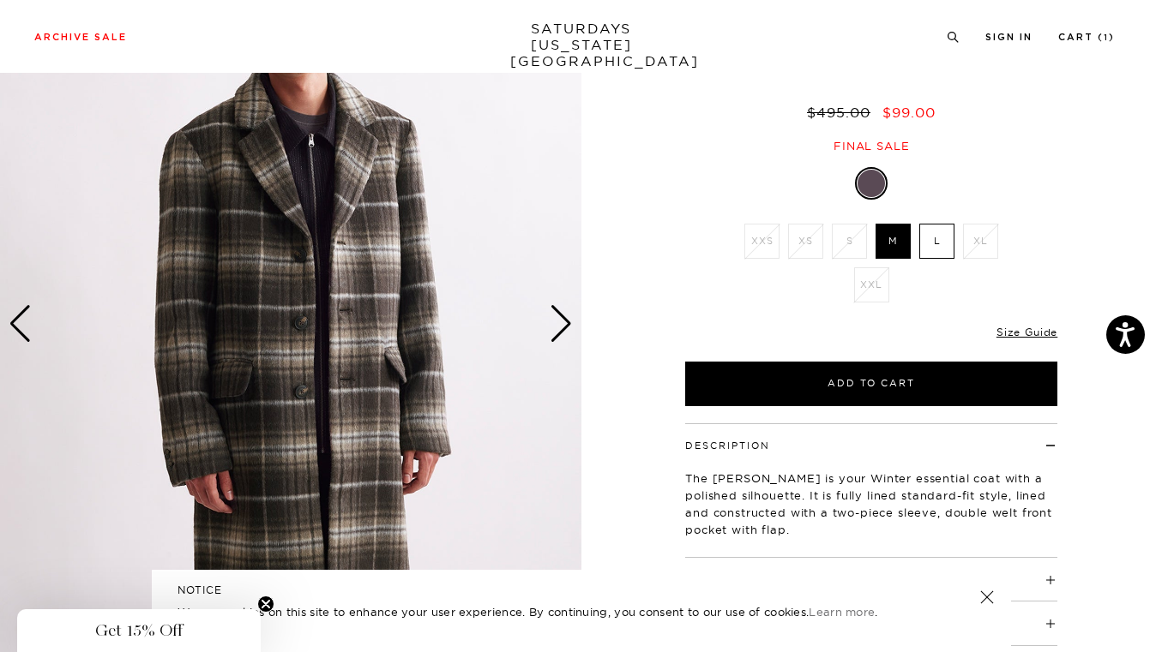
scroll to position [298, 0]
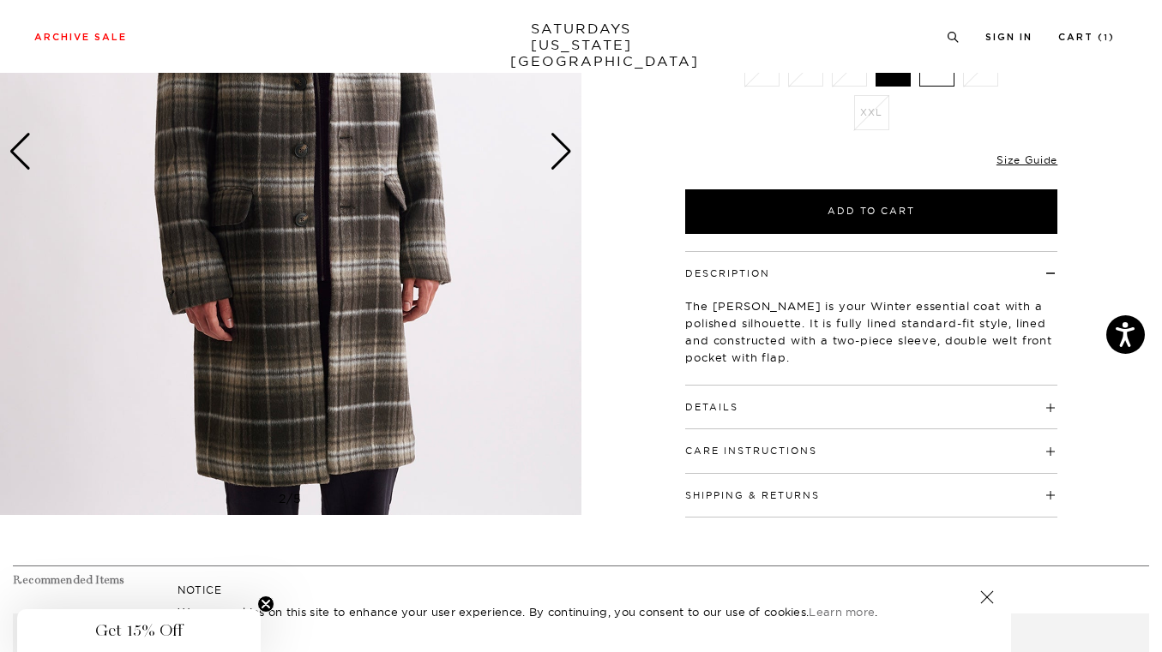
click at [743, 411] on h4 "Details" at bounding box center [871, 400] width 372 height 28
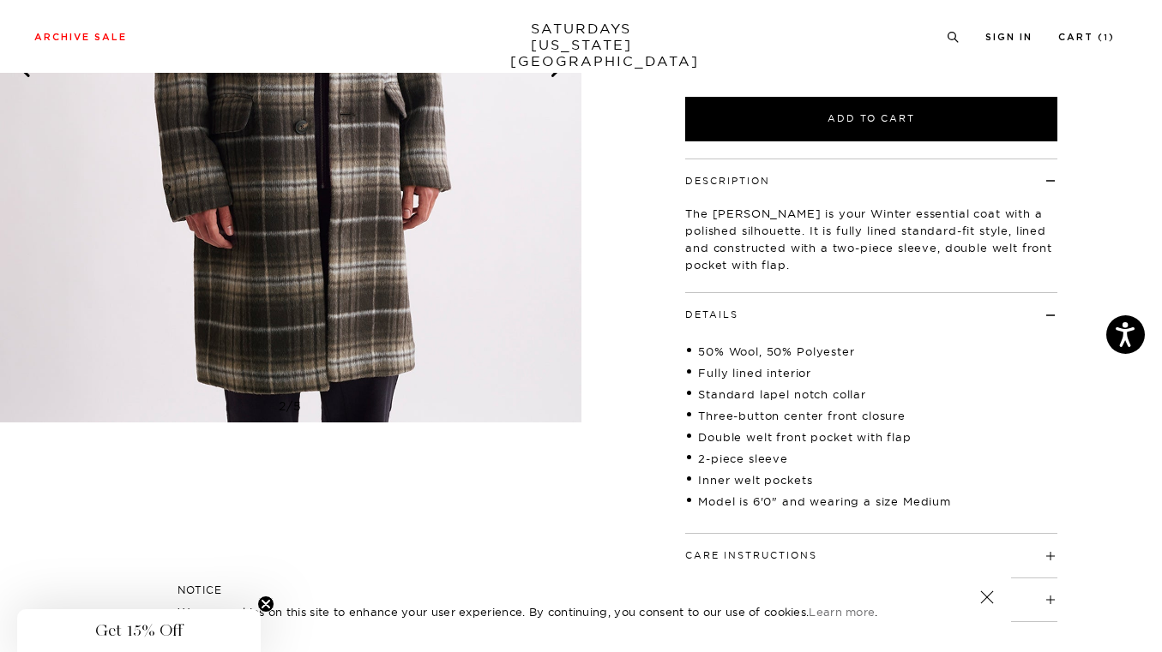
scroll to position [403, 0]
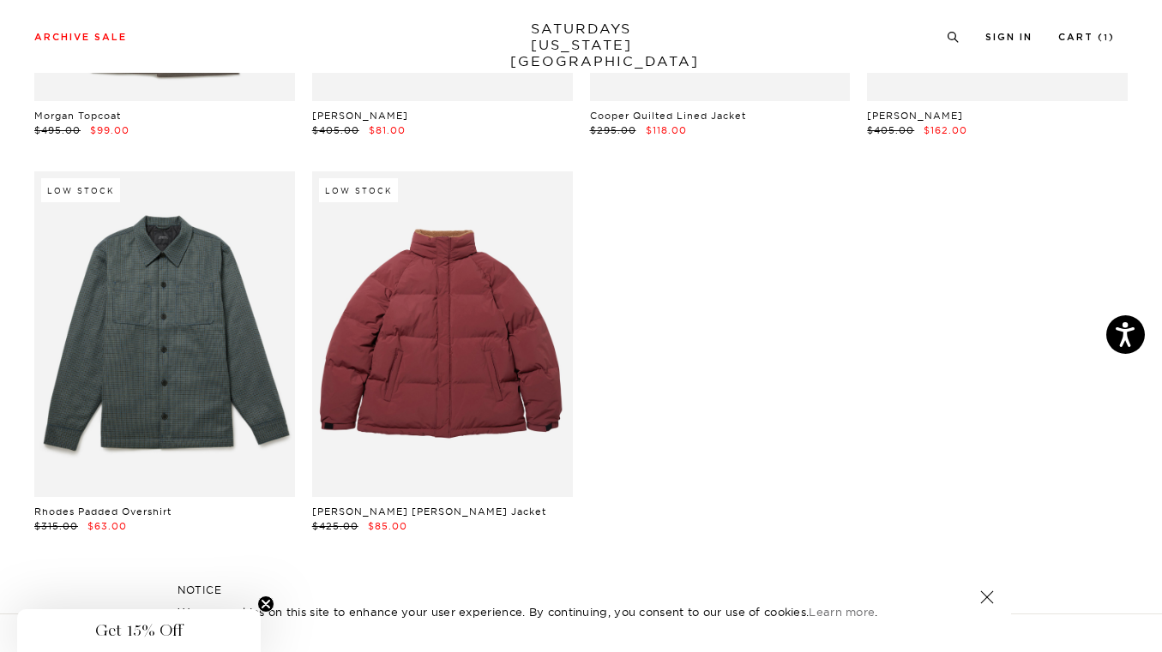
scroll to position [2406, 0]
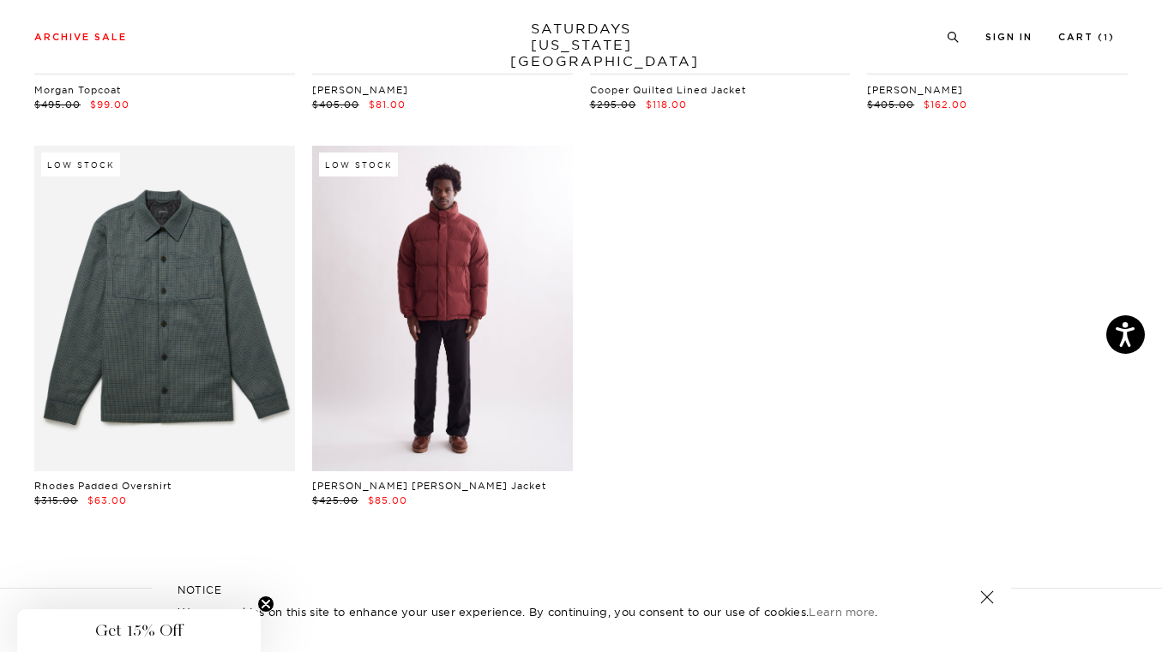
click at [459, 352] on link at bounding box center [442, 309] width 261 height 326
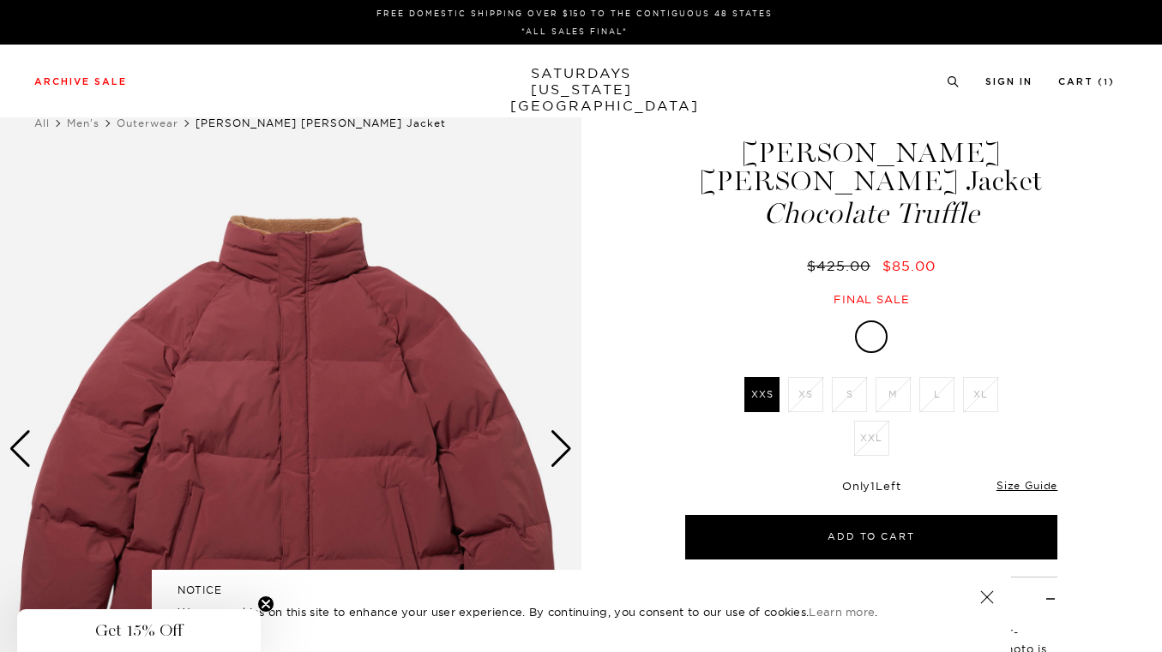
click at [568, 439] on div "Next slide" at bounding box center [561, 449] width 23 height 38
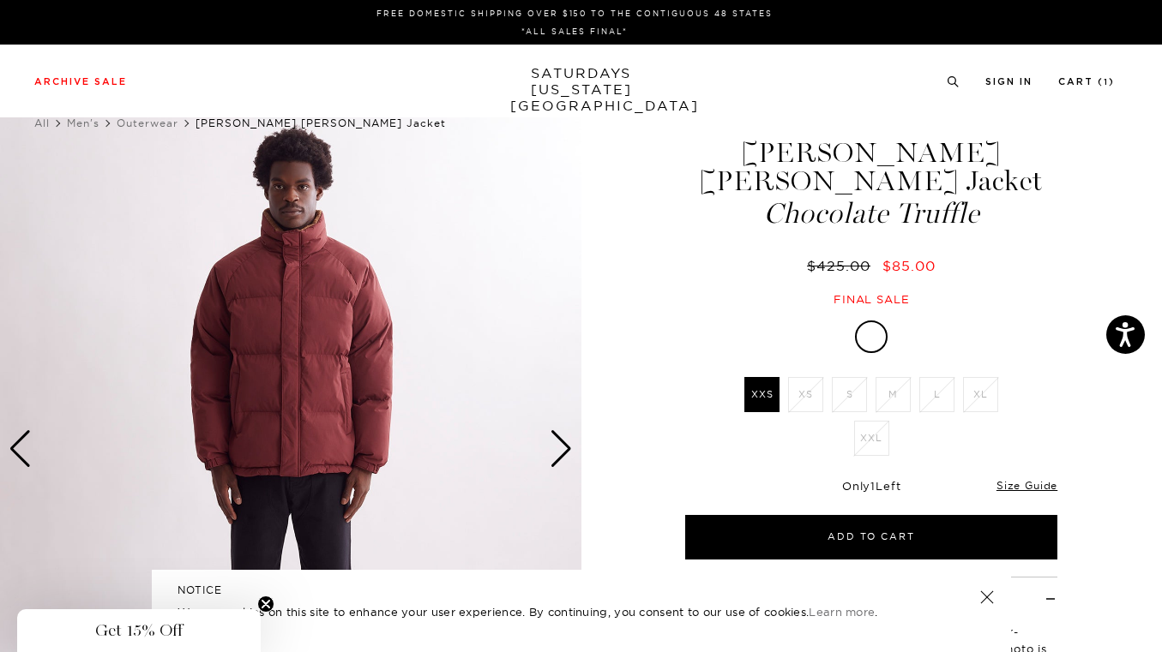
click at [568, 439] on div "Next slide" at bounding box center [561, 449] width 23 height 38
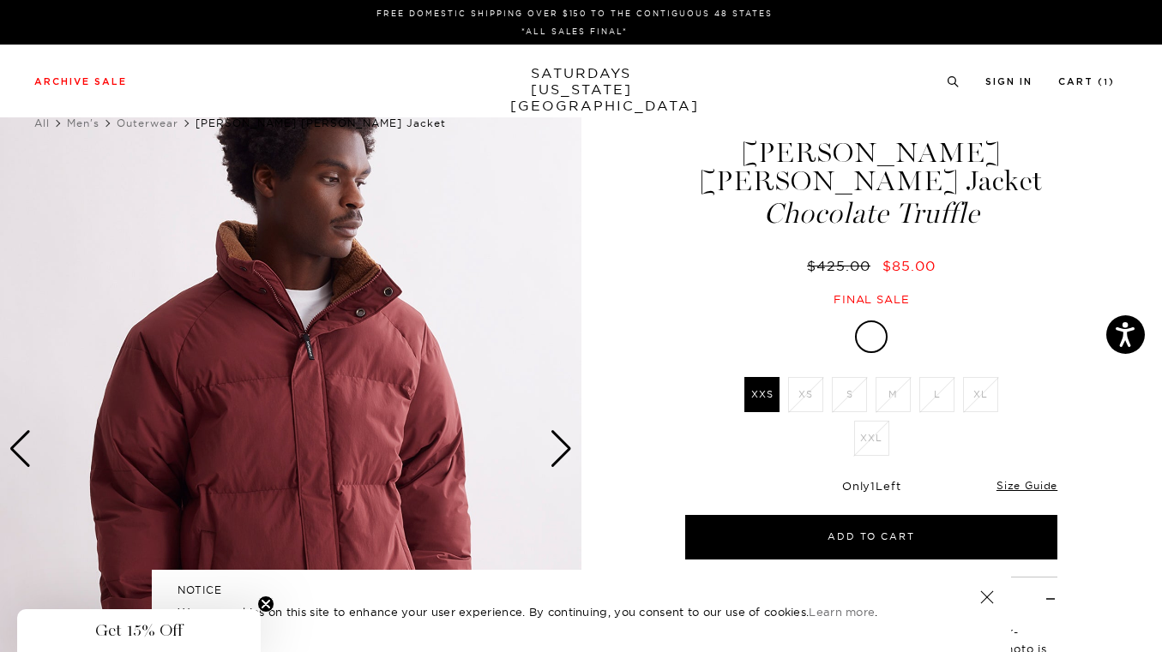
click at [568, 439] on div "Next slide" at bounding box center [561, 449] width 23 height 38
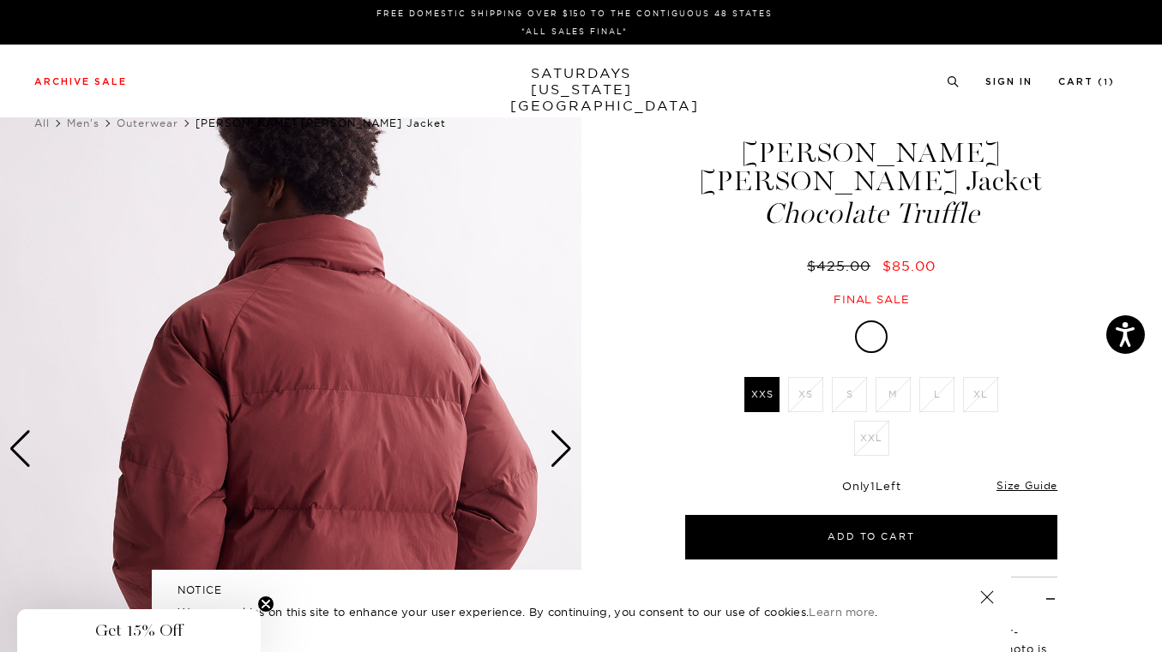
click at [568, 439] on div "Next slide" at bounding box center [561, 449] width 23 height 38
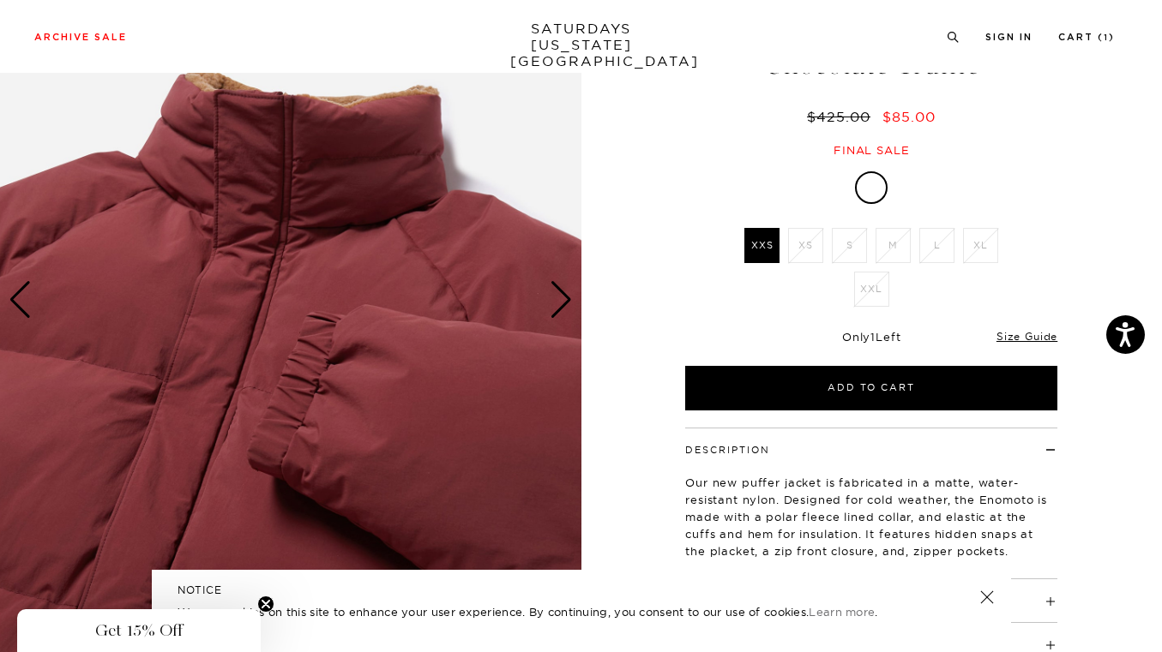
scroll to position [150, 0]
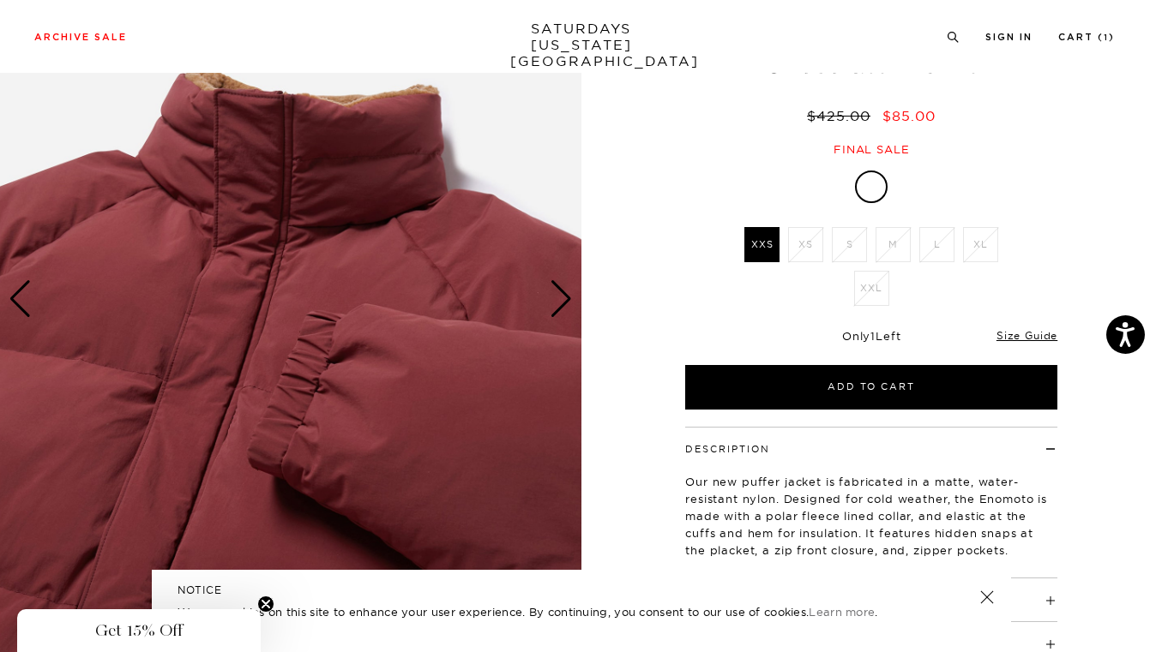
click at [568, 296] on div "Next slide" at bounding box center [561, 299] width 23 height 38
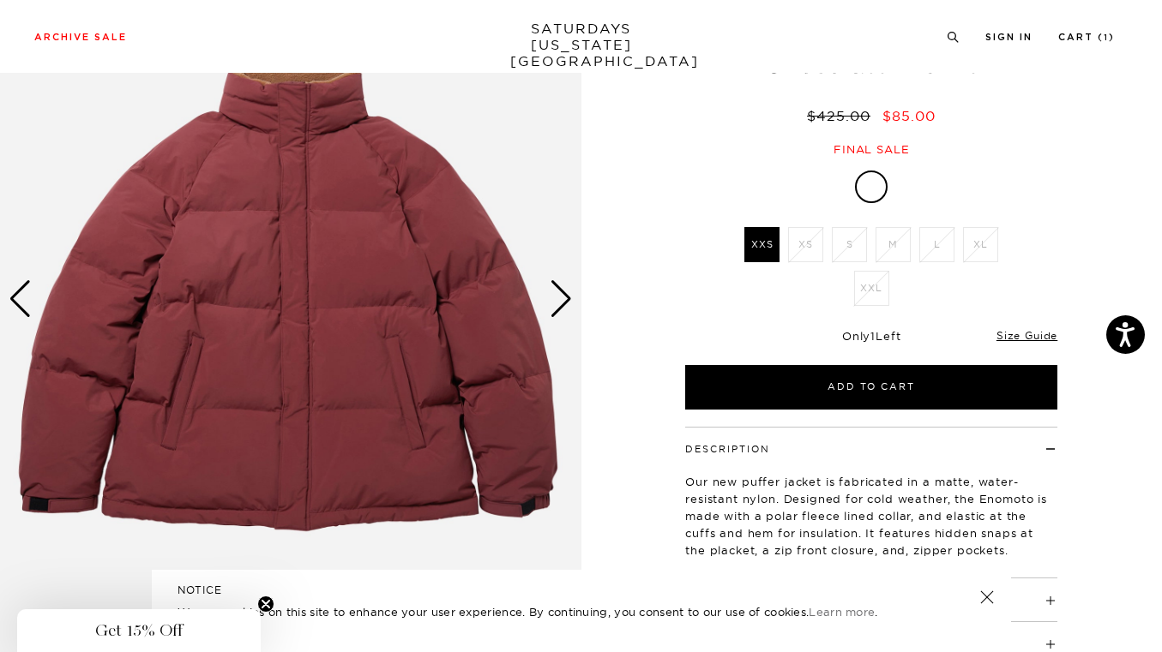
click at [568, 296] on div "Next slide" at bounding box center [561, 299] width 23 height 38
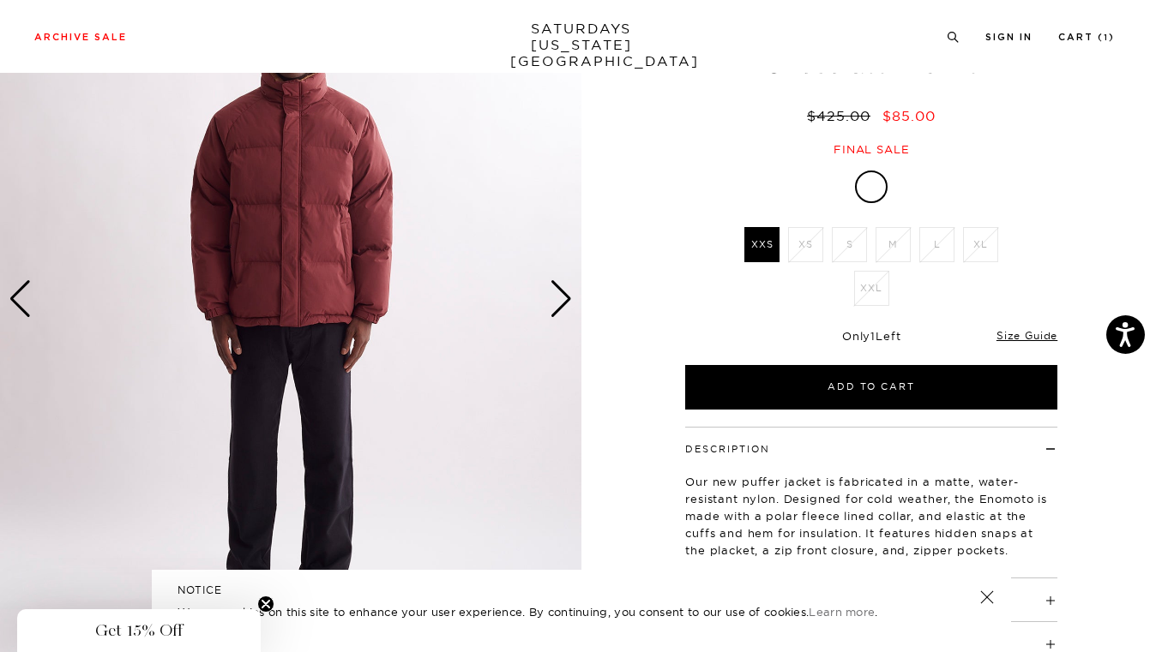
click at [568, 296] on div "Next slide" at bounding box center [561, 299] width 23 height 38
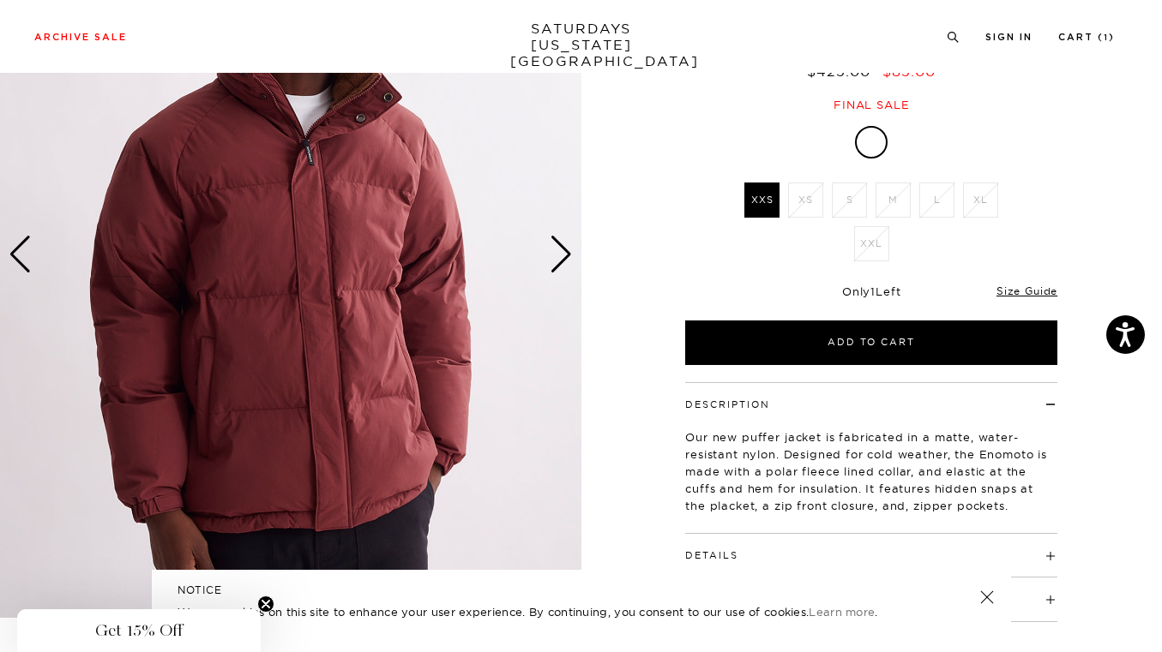
scroll to position [282, 0]
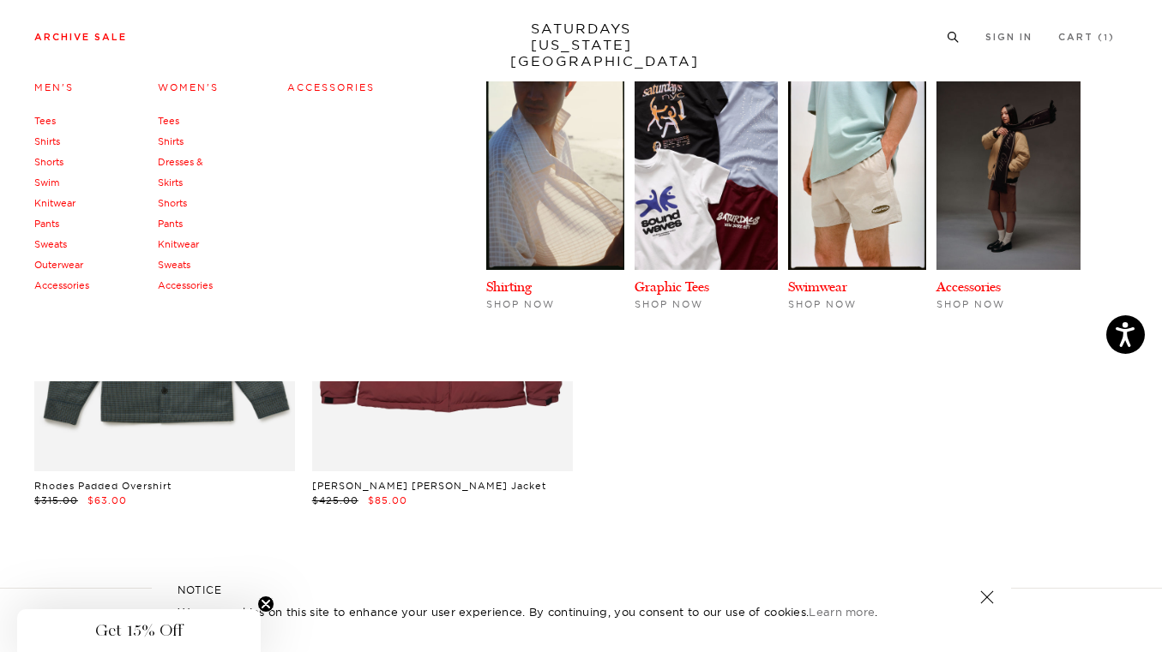
click at [99, 39] on link "Archive Sale" at bounding box center [80, 37] width 93 height 9
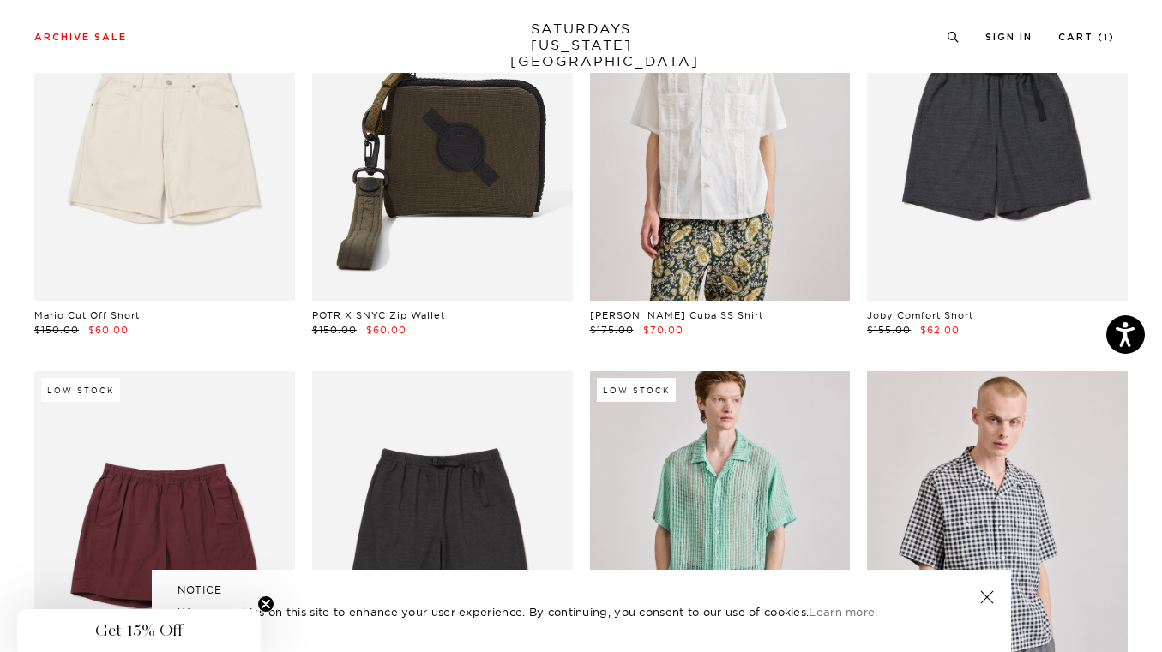
scroll to position [2524, 0]
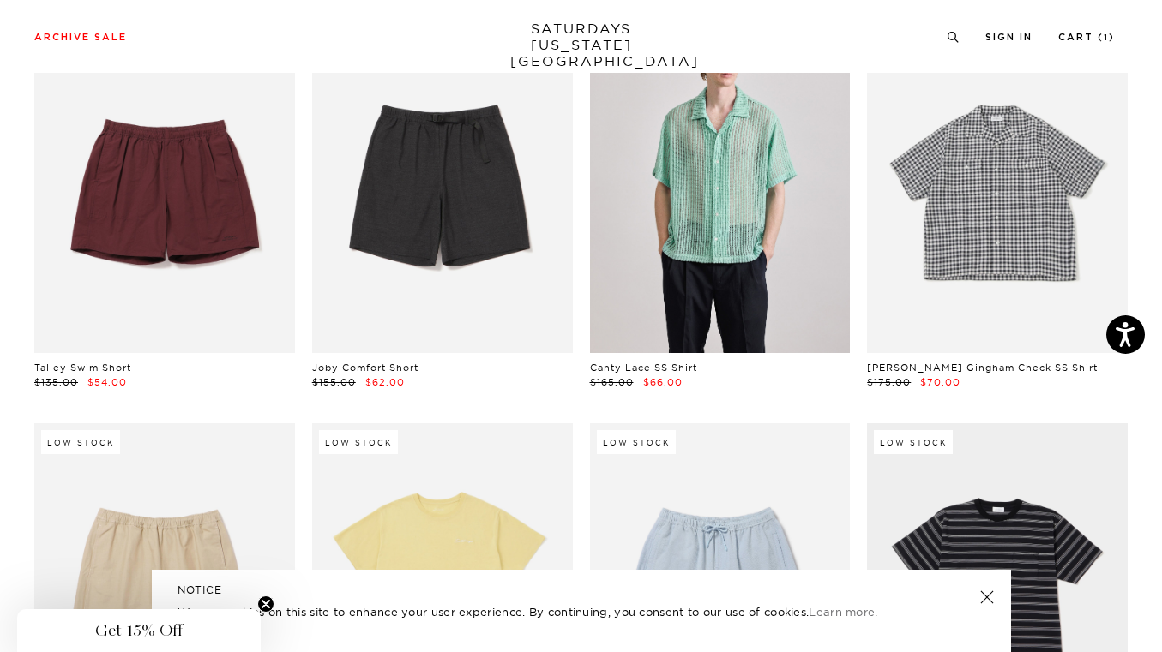
click at [959, 225] on link at bounding box center [997, 190] width 261 height 326
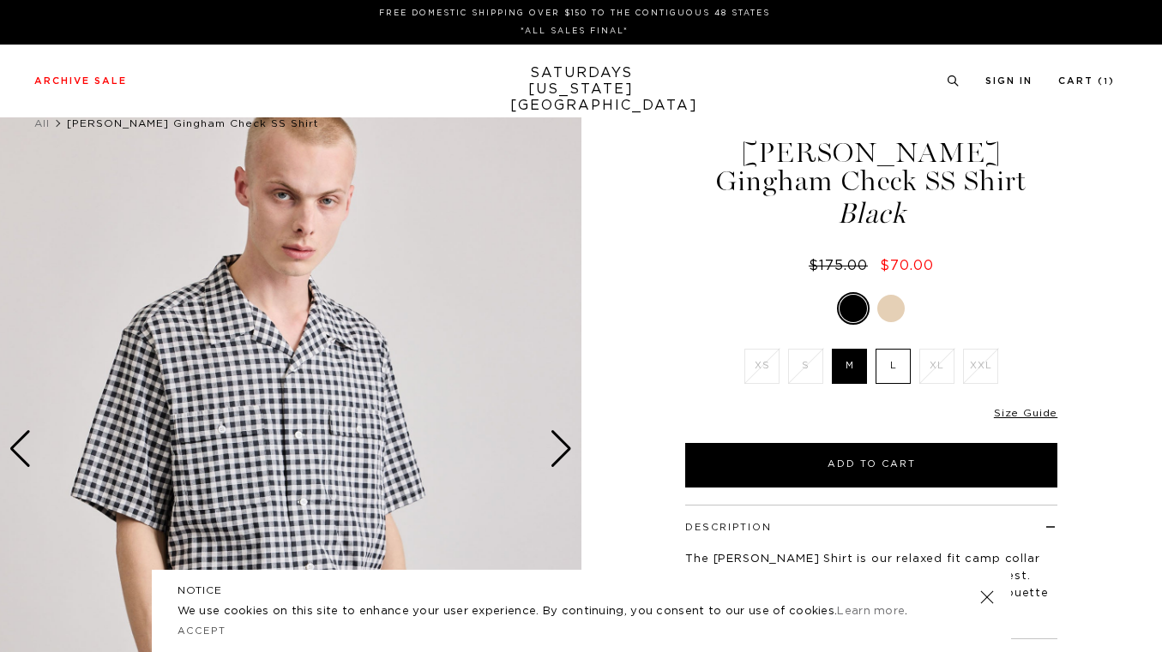
click at [555, 451] on div "Next slide" at bounding box center [561, 449] width 23 height 38
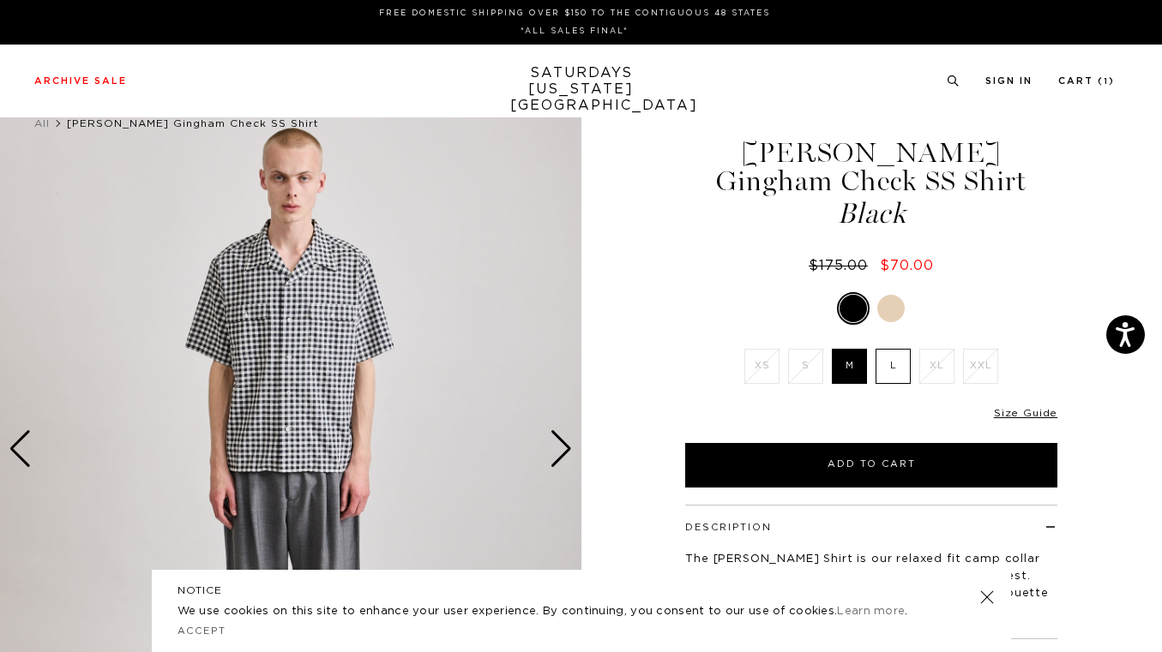
click at [555, 451] on div "Next slide" at bounding box center [561, 449] width 23 height 38
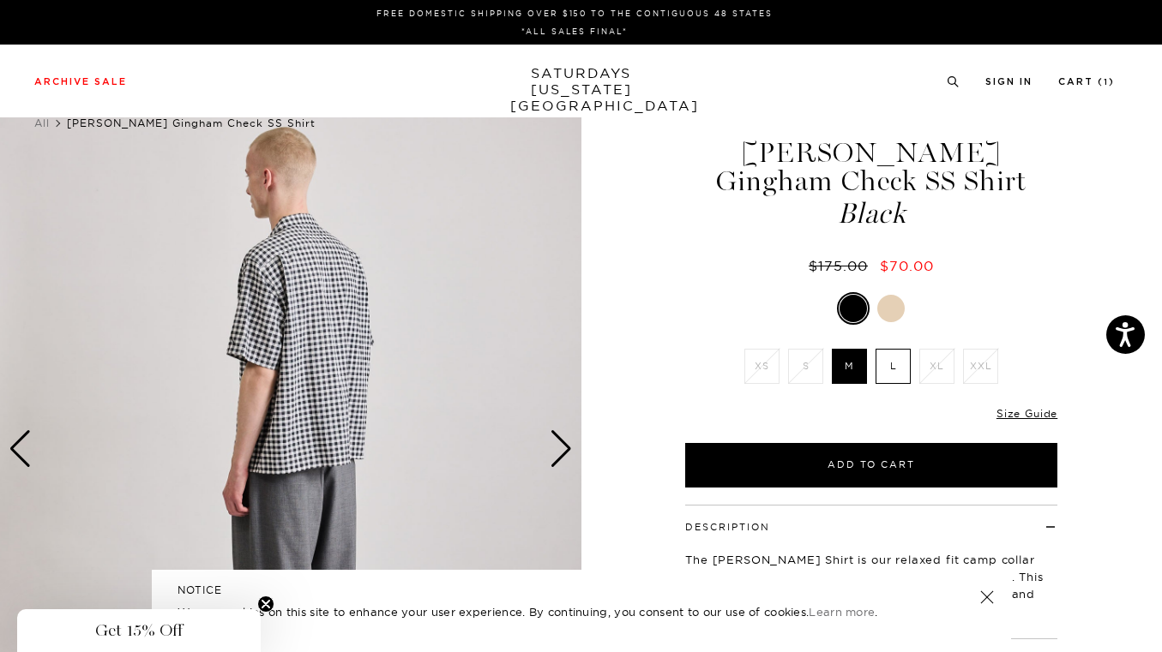
click at [555, 451] on div "Next slide" at bounding box center [561, 449] width 23 height 38
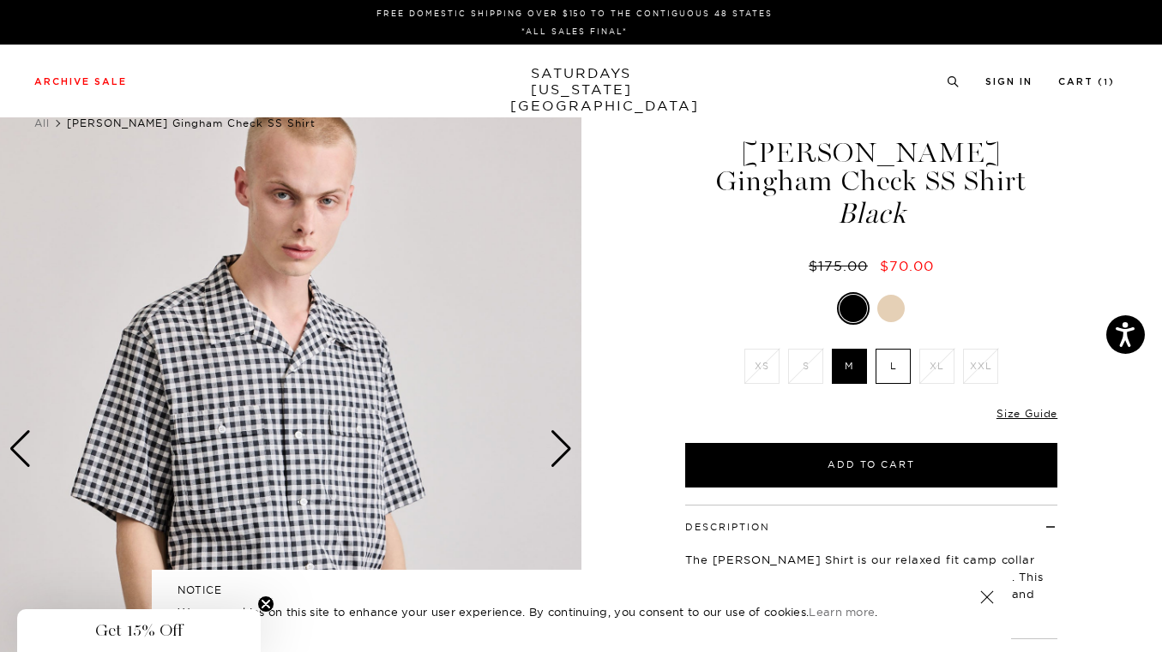
click at [555, 451] on div "Next slide" at bounding box center [561, 449] width 23 height 38
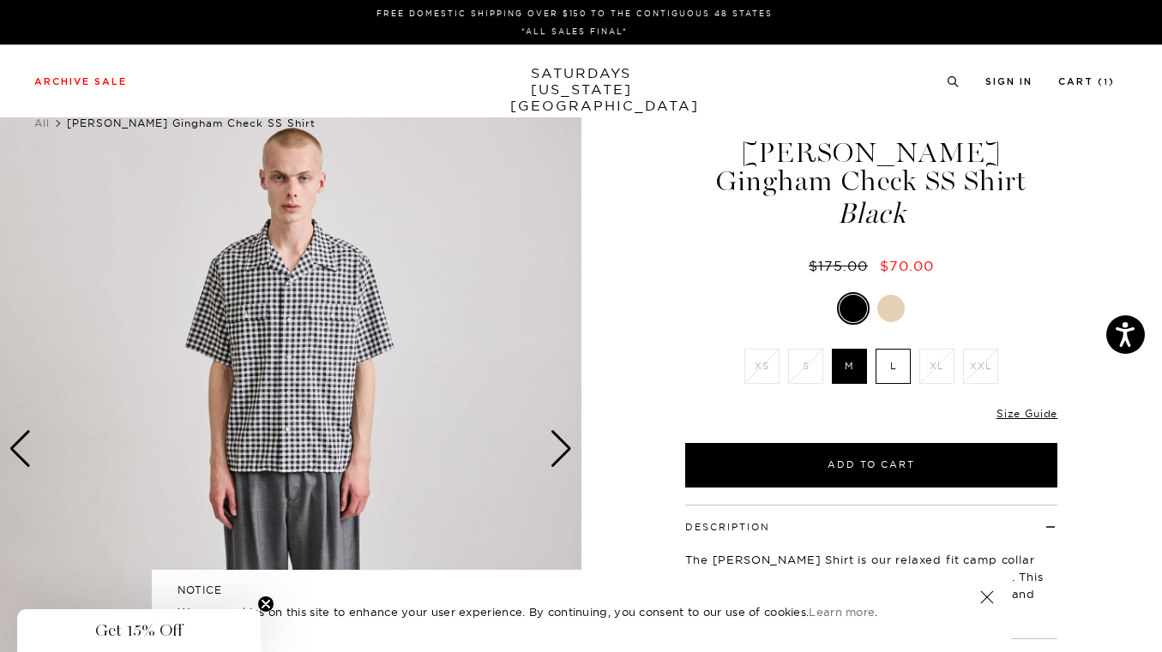
click at [894, 298] on div at bounding box center [890, 308] width 27 height 27
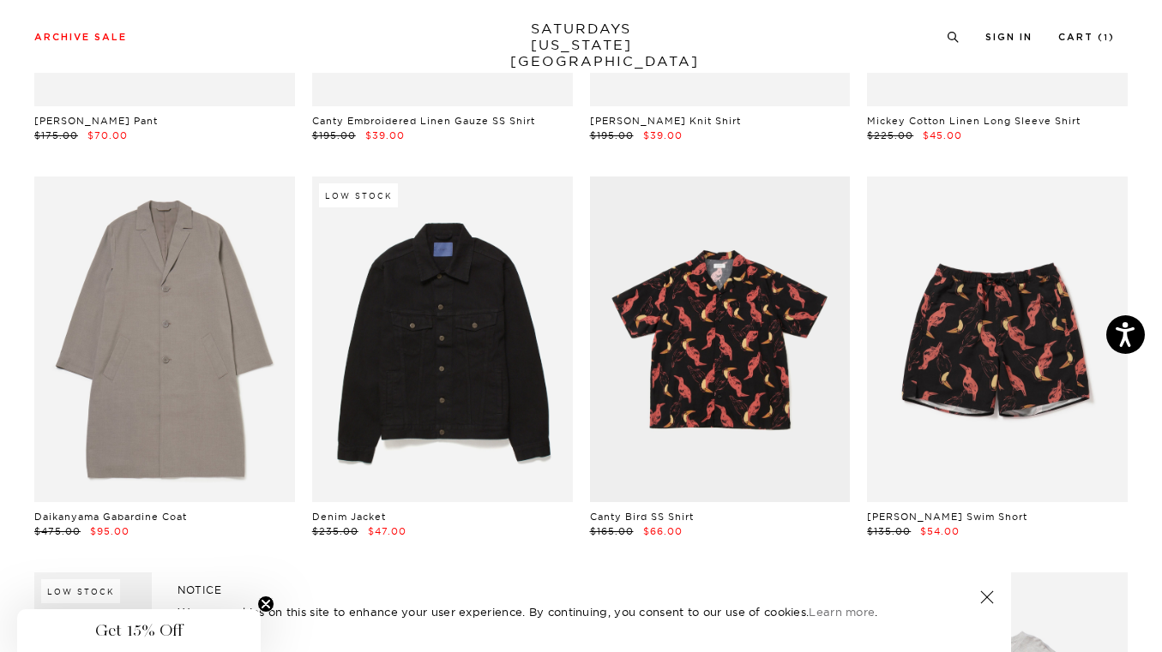
scroll to position [4760, 0]
